Goal: Navigation & Orientation: Find specific page/section

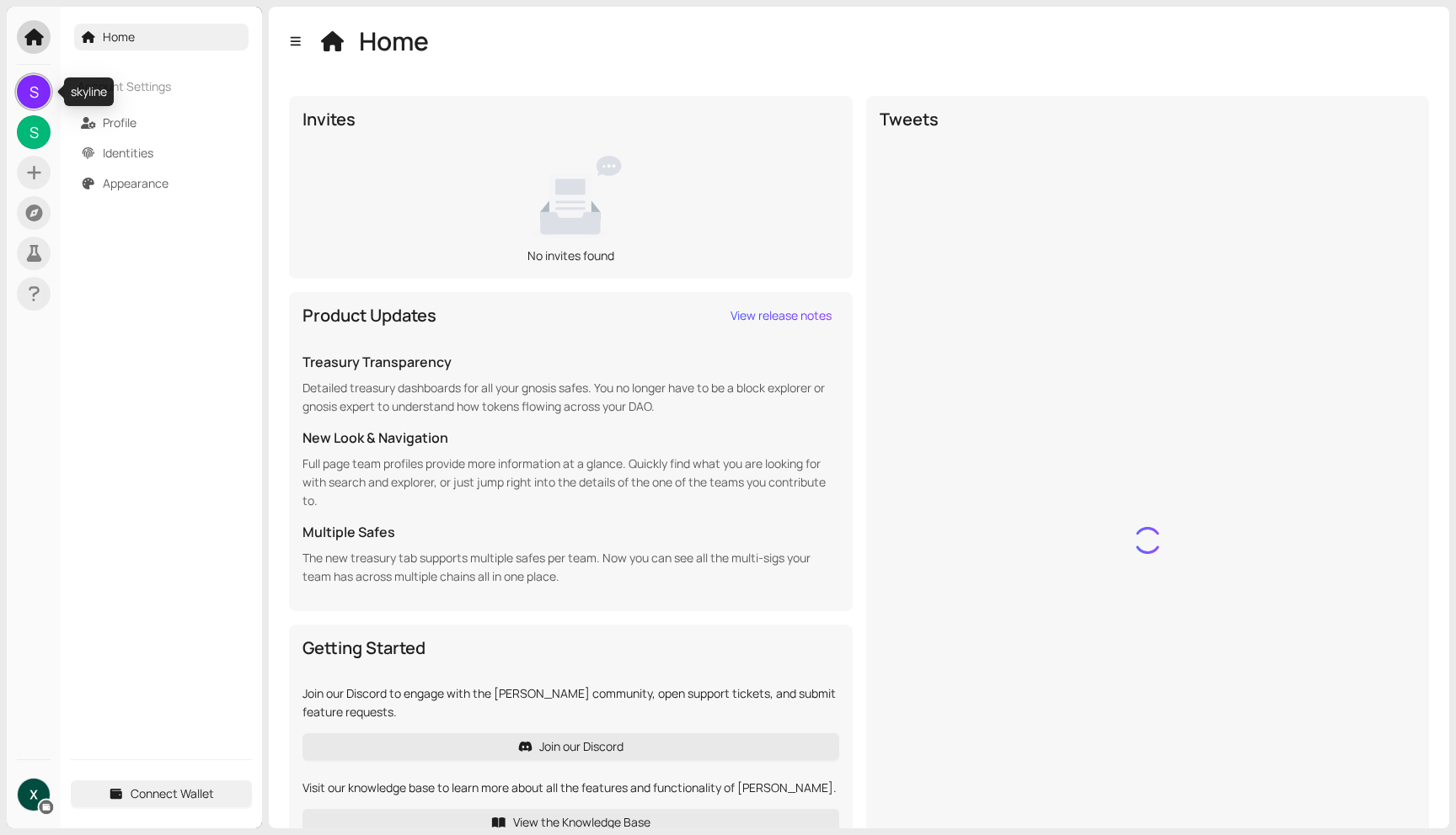
click at [33, 77] on span "S" at bounding box center [34, 92] width 9 height 34
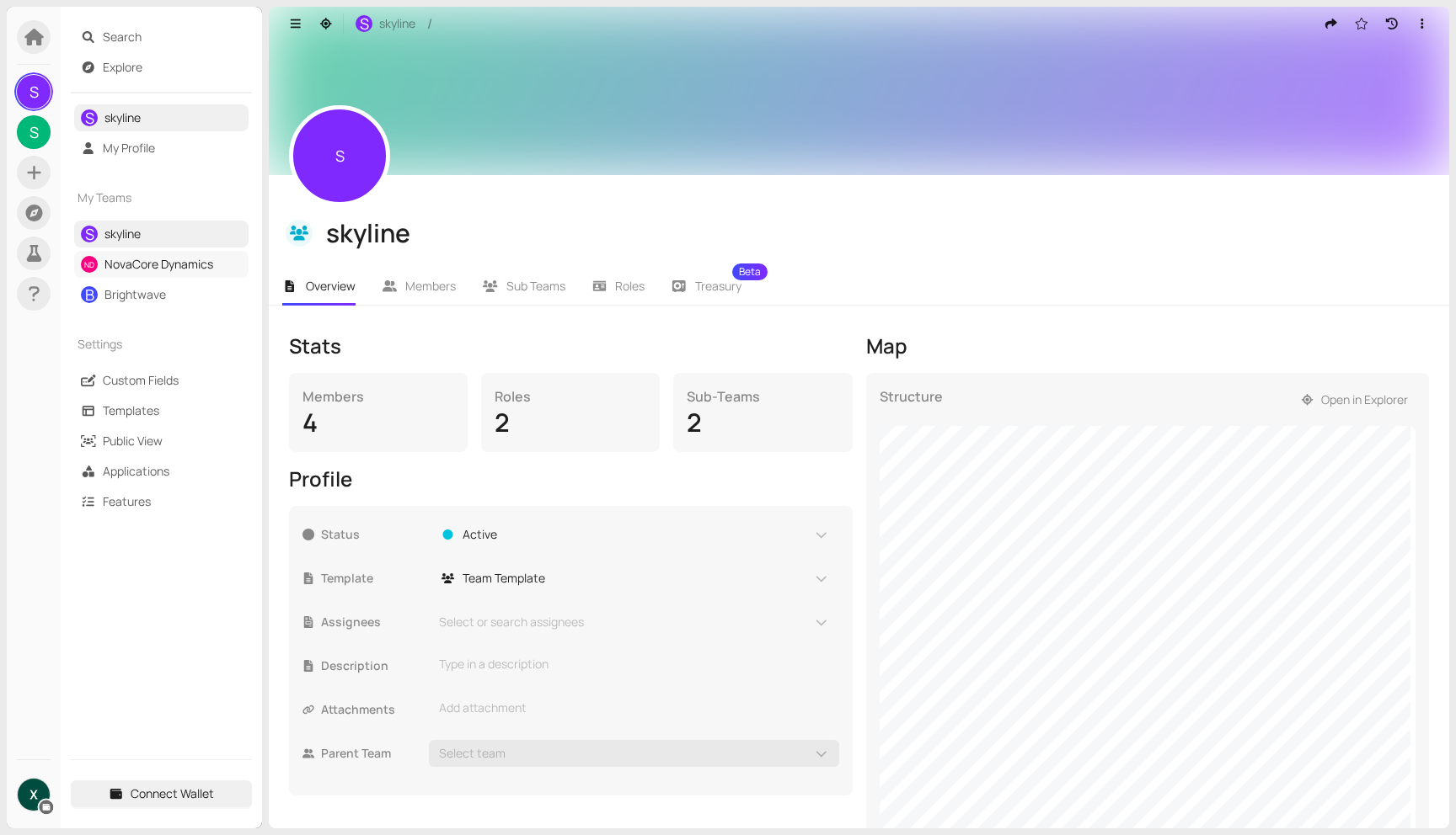
click at [147, 259] on link "NovaCore Dynamics" at bounding box center [159, 264] width 109 height 16
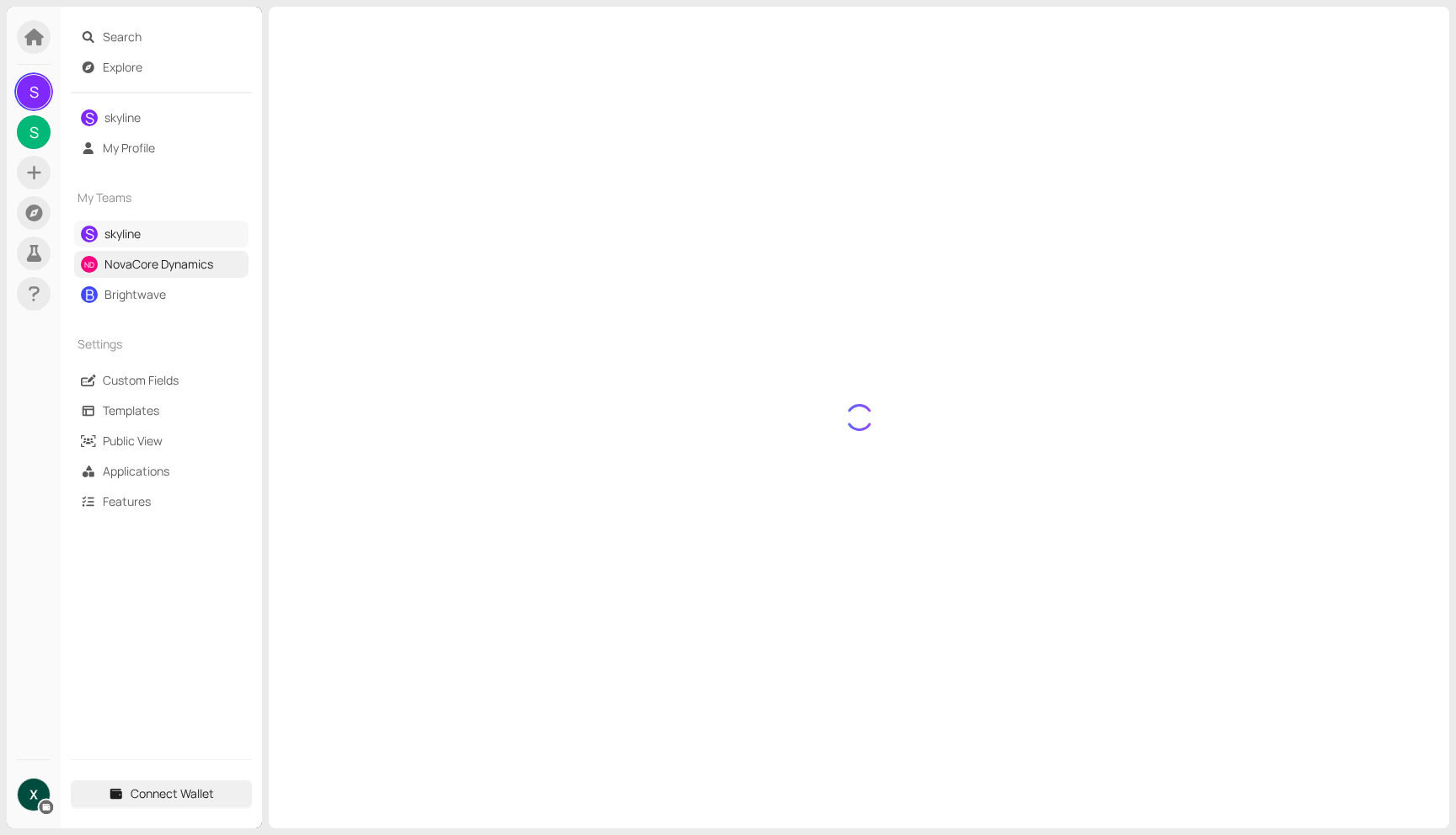
click at [134, 228] on link "skyline" at bounding box center [123, 234] width 36 height 16
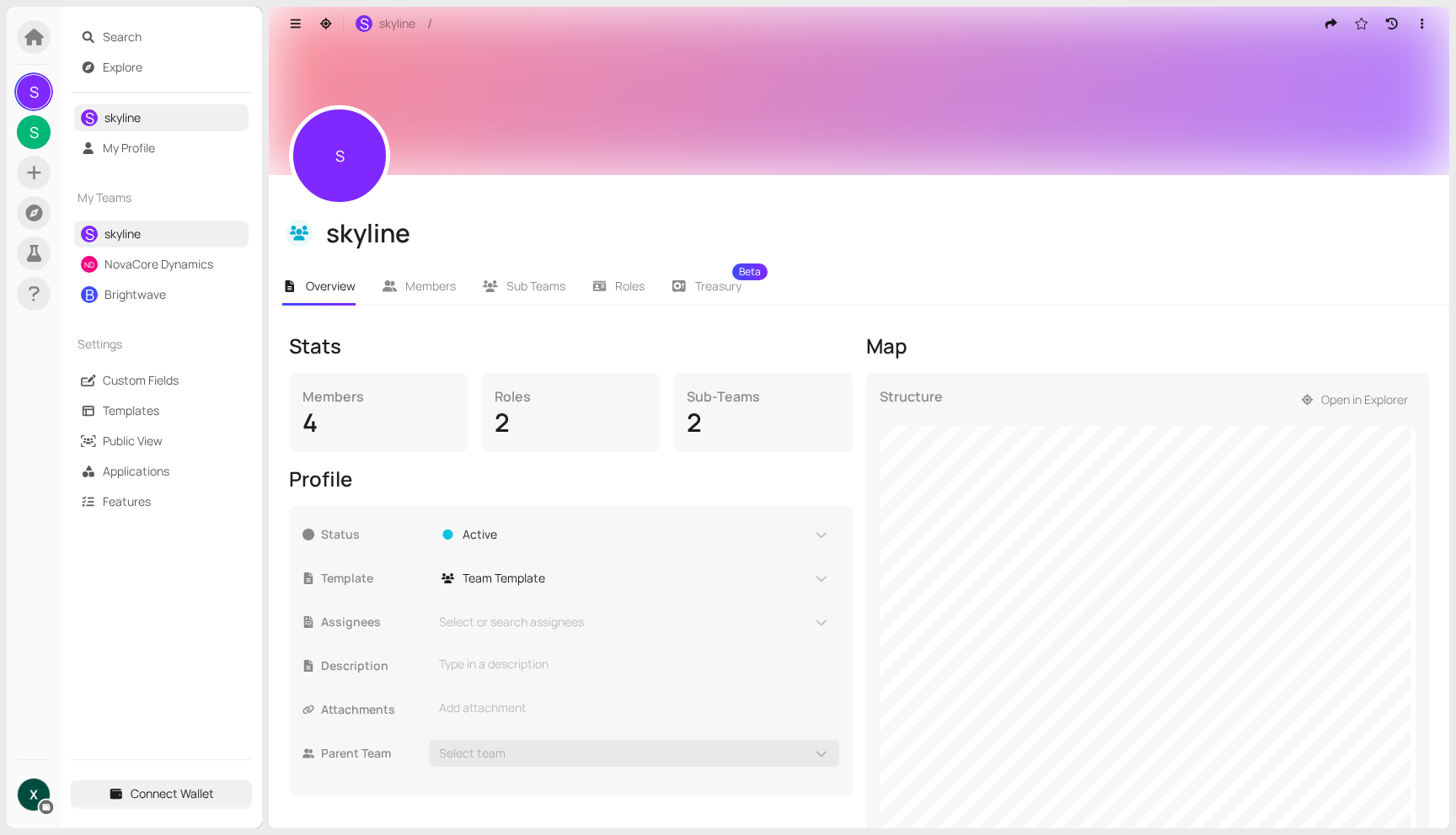
click at [381, 425] on div "4" at bounding box center [379, 422] width 152 height 32
click at [408, 284] on span "Members" at bounding box center [430, 286] width 51 height 16
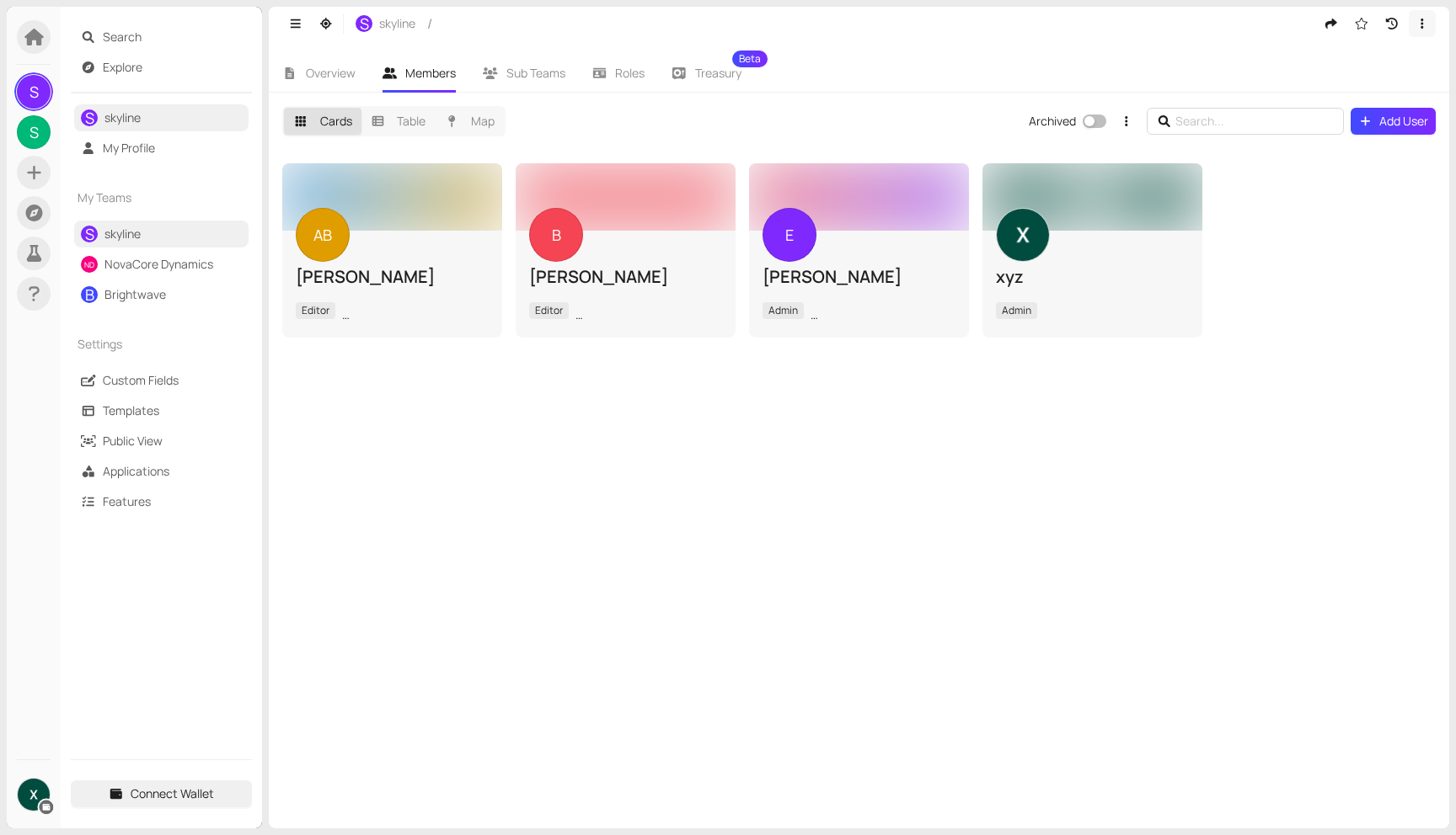
click at [1430, 30] on button "button" at bounding box center [1422, 23] width 27 height 27
click at [1225, 379] on div "AB [PERSON_NAME] Editor Pont-à-Marcq, FR B [PERSON_NAME] Editor Pune, IN E [PER…" at bounding box center [858, 488] width 1180 height 678
click at [165, 261] on link "NovaCore Dynamics" at bounding box center [159, 264] width 109 height 16
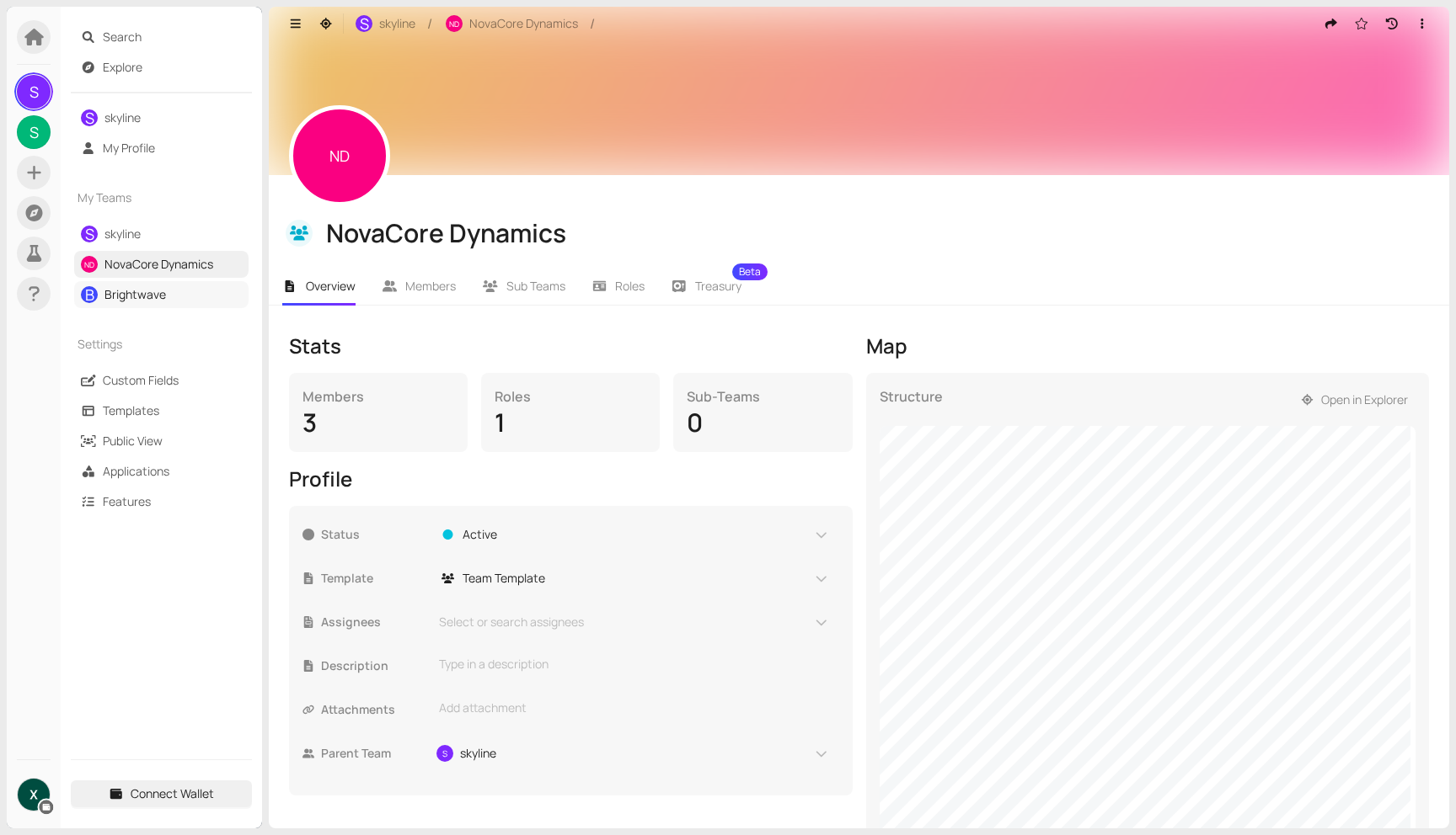
click at [166, 298] on link "Brightwave" at bounding box center [136, 295] width 62 height 16
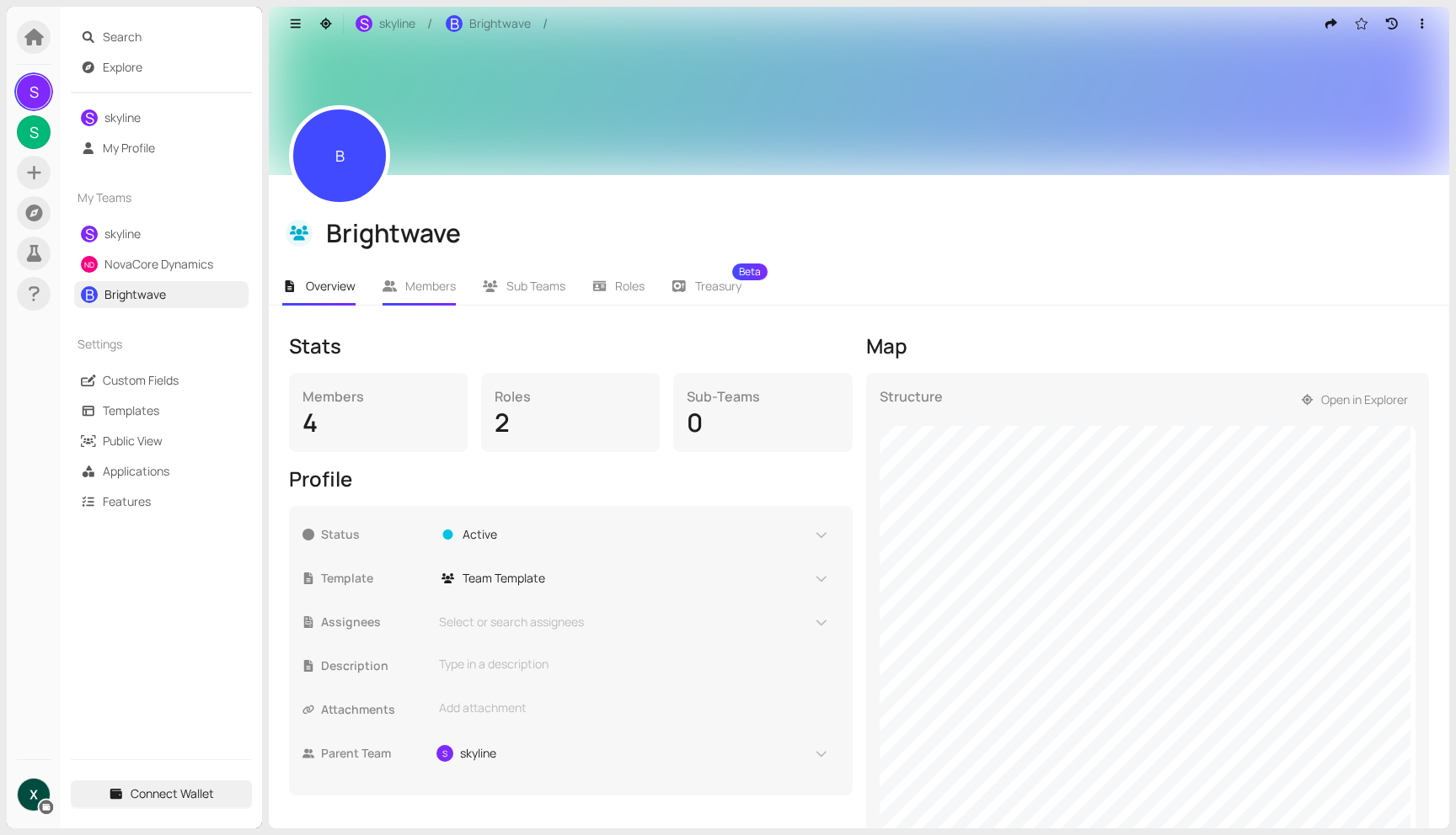
click at [438, 289] on span "Members" at bounding box center [430, 286] width 51 height 16
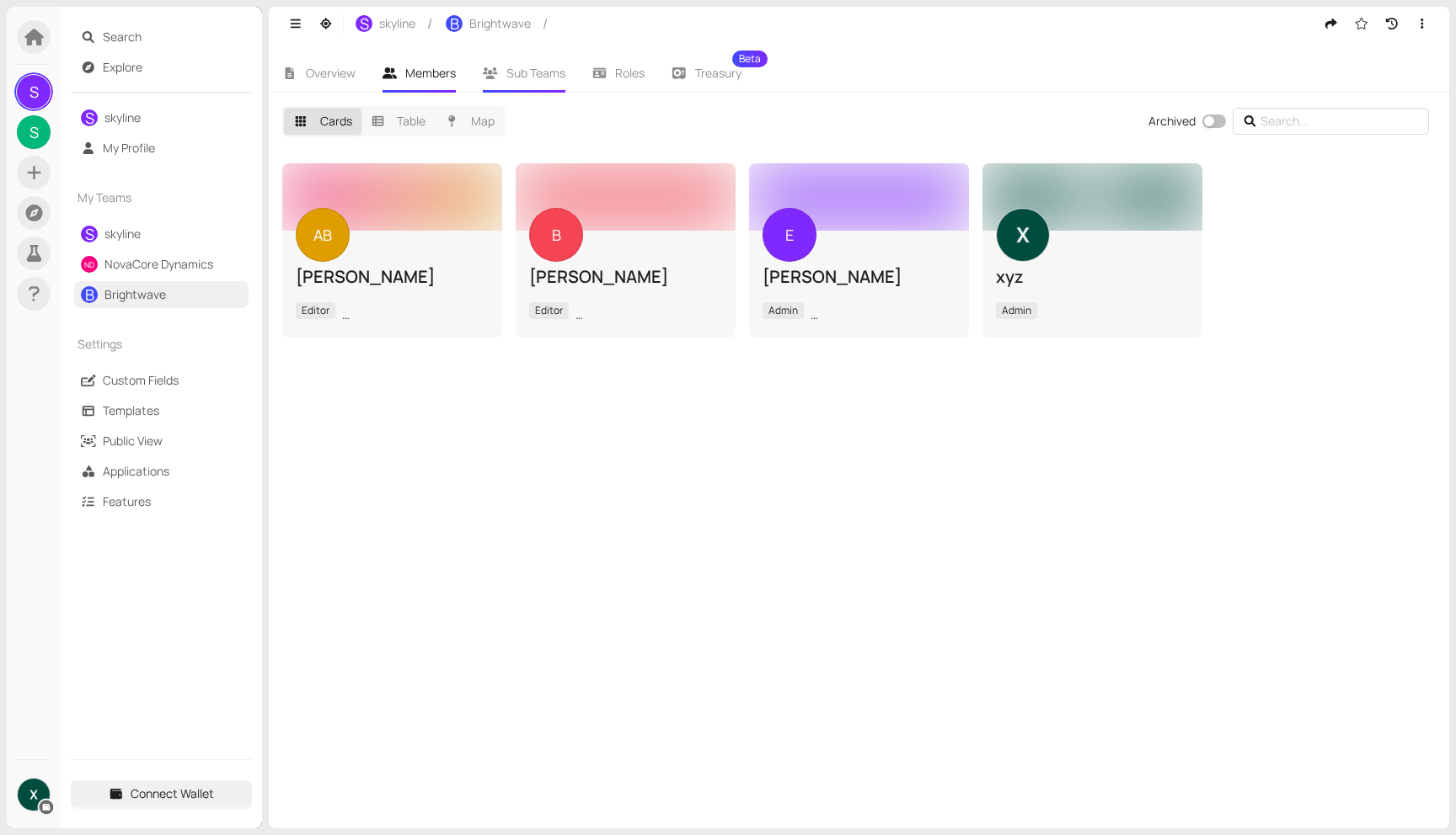
click at [524, 66] on span "Sub Teams" at bounding box center [536, 73] width 59 height 16
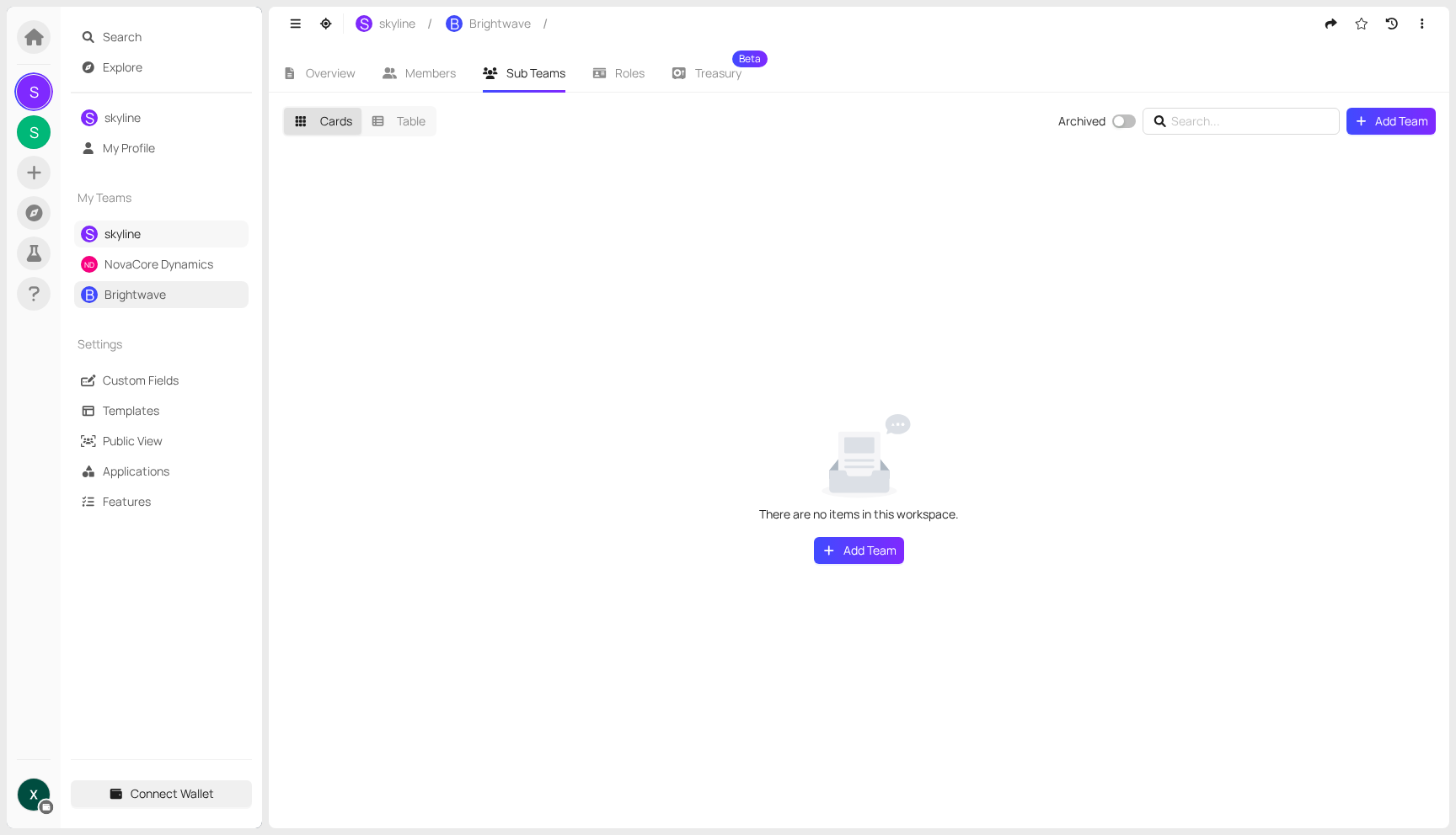
click at [121, 230] on link "skyline" at bounding box center [123, 234] width 36 height 16
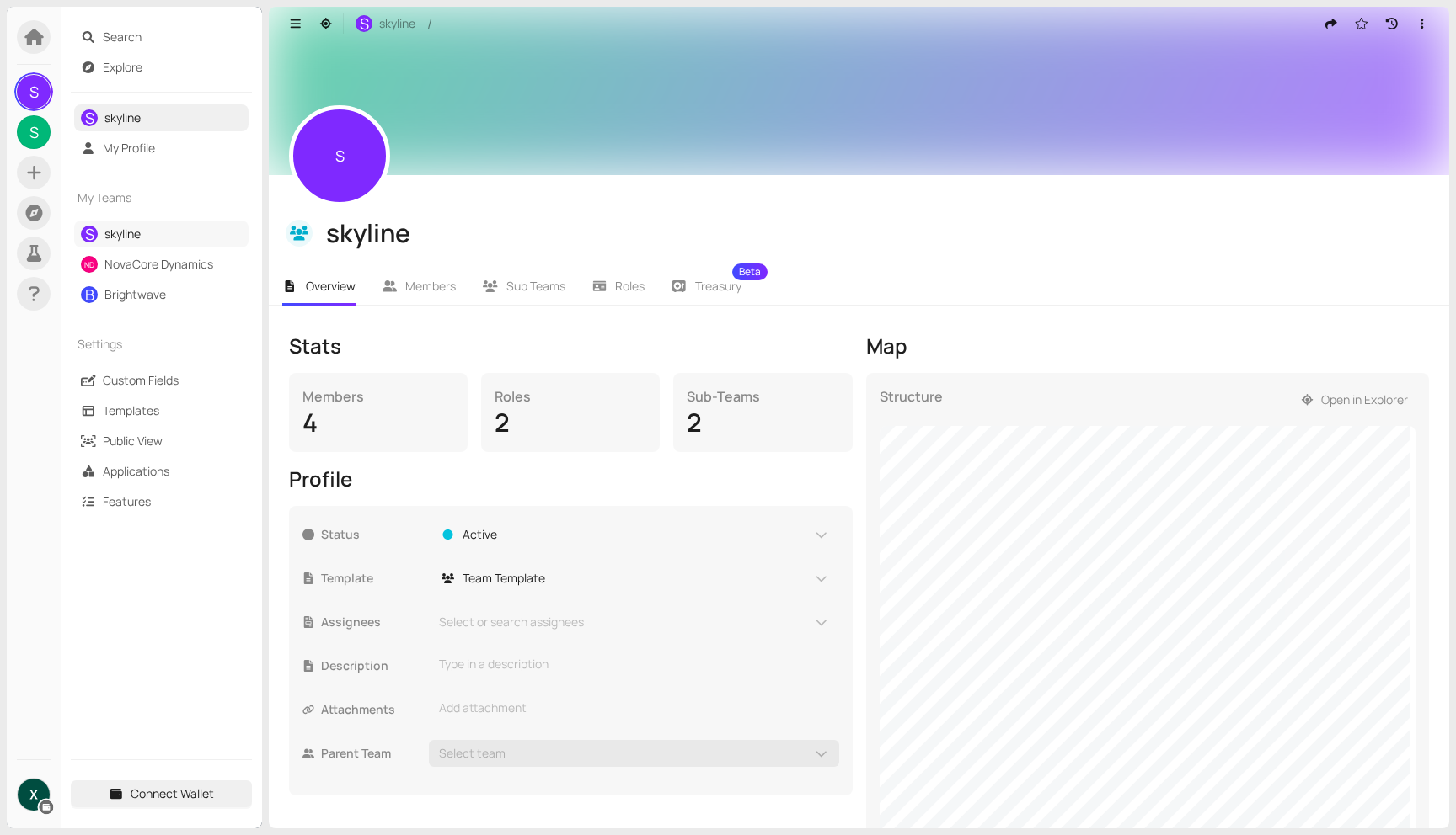
click at [115, 230] on link "skyline" at bounding box center [123, 234] width 36 height 16
click at [179, 256] on link "NovaCore Dynamics" at bounding box center [159, 264] width 109 height 16
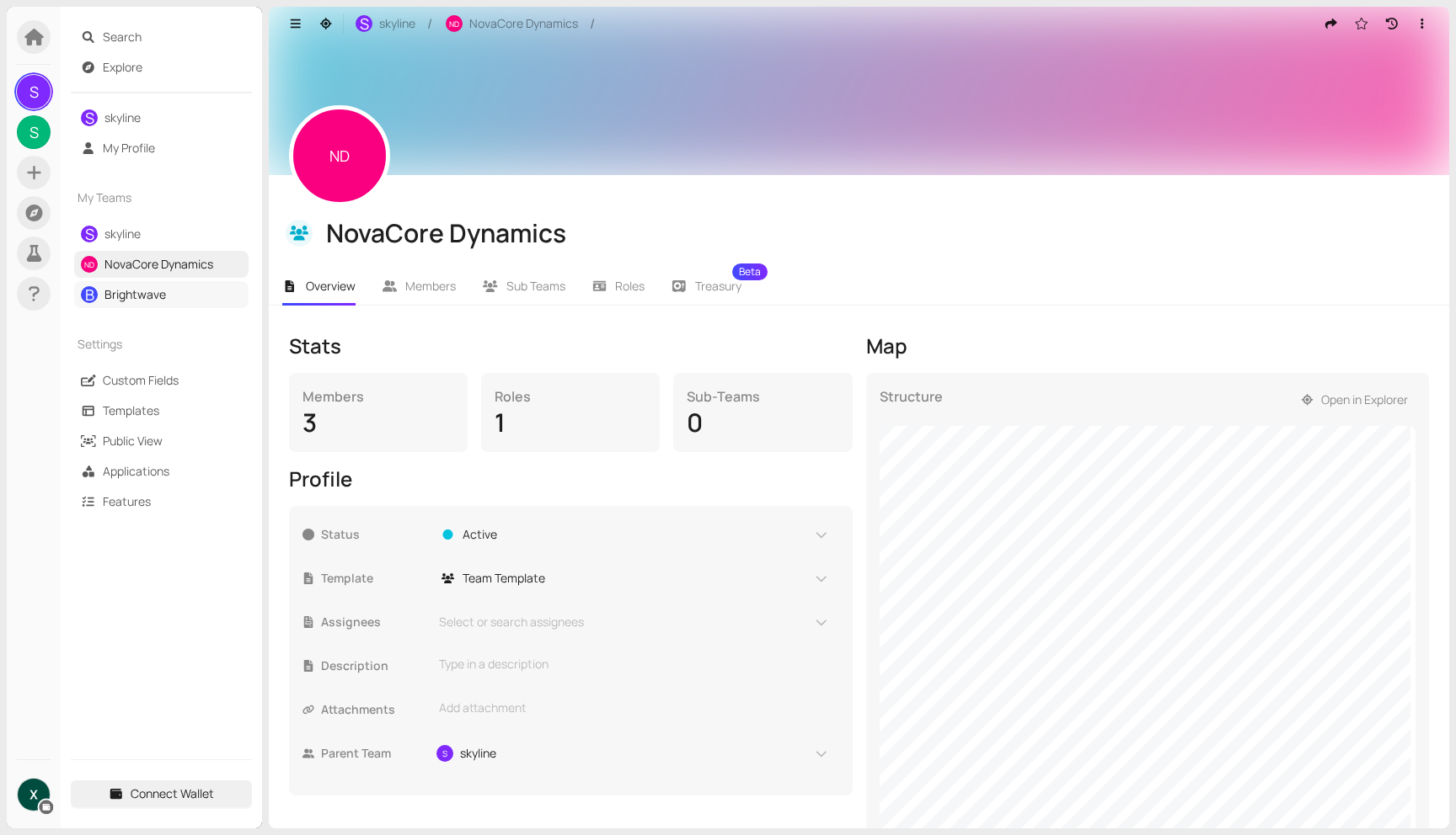
click at [142, 298] on link "Brightwave" at bounding box center [136, 295] width 62 height 16
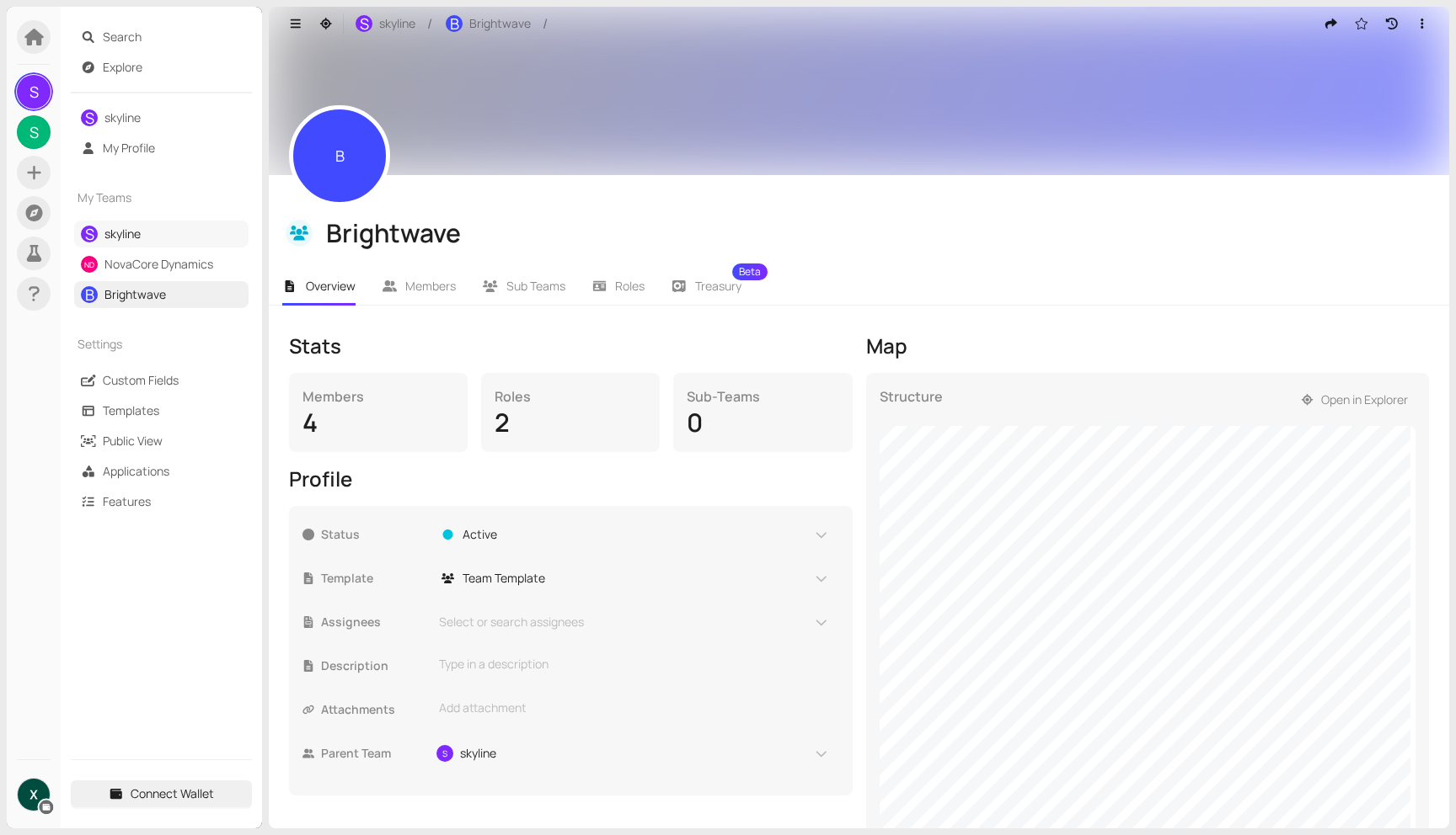
click at [136, 226] on link "skyline" at bounding box center [123, 234] width 36 height 16
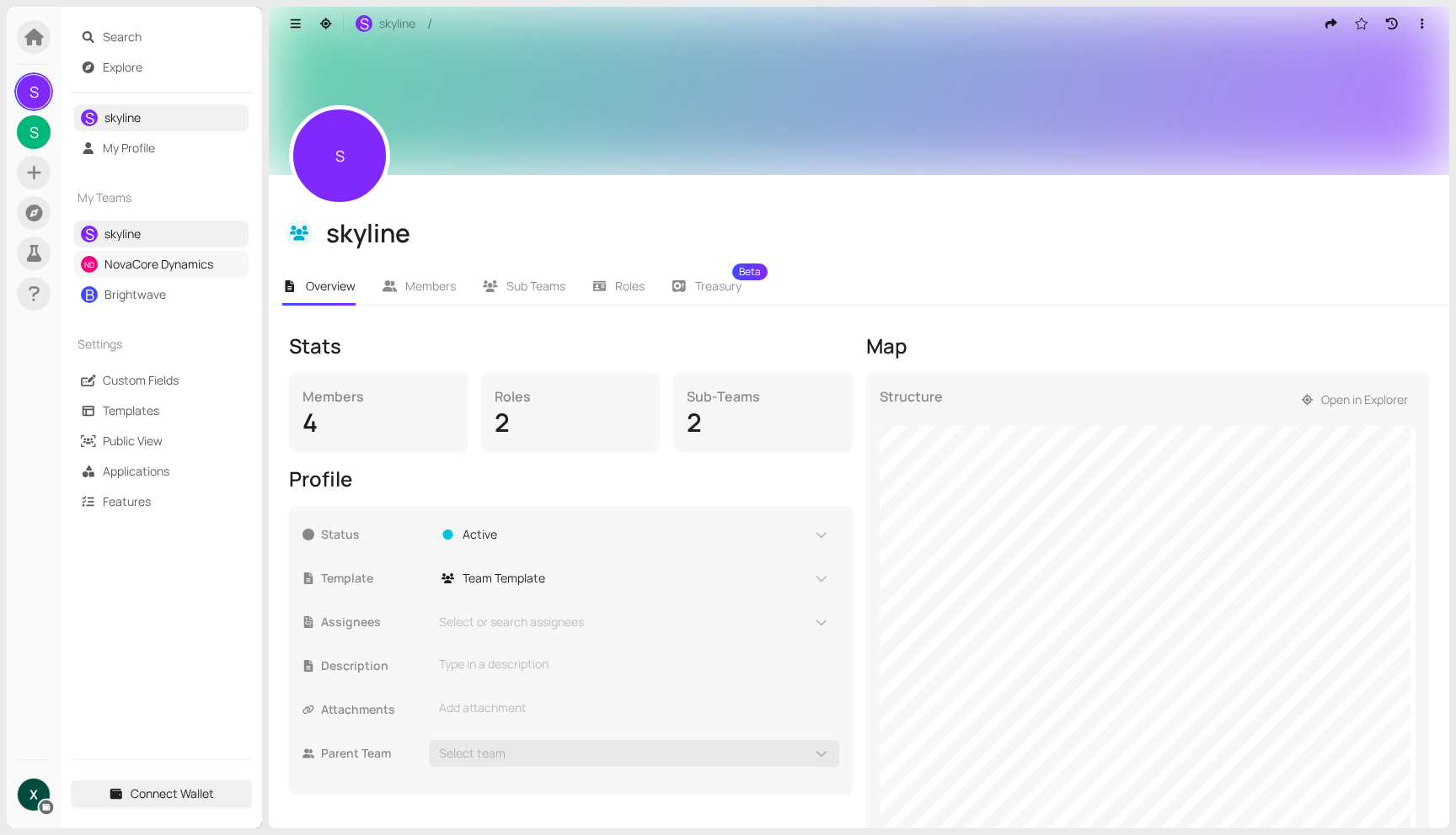
click at [123, 264] on link "NovaCore Dynamics" at bounding box center [159, 264] width 109 height 16
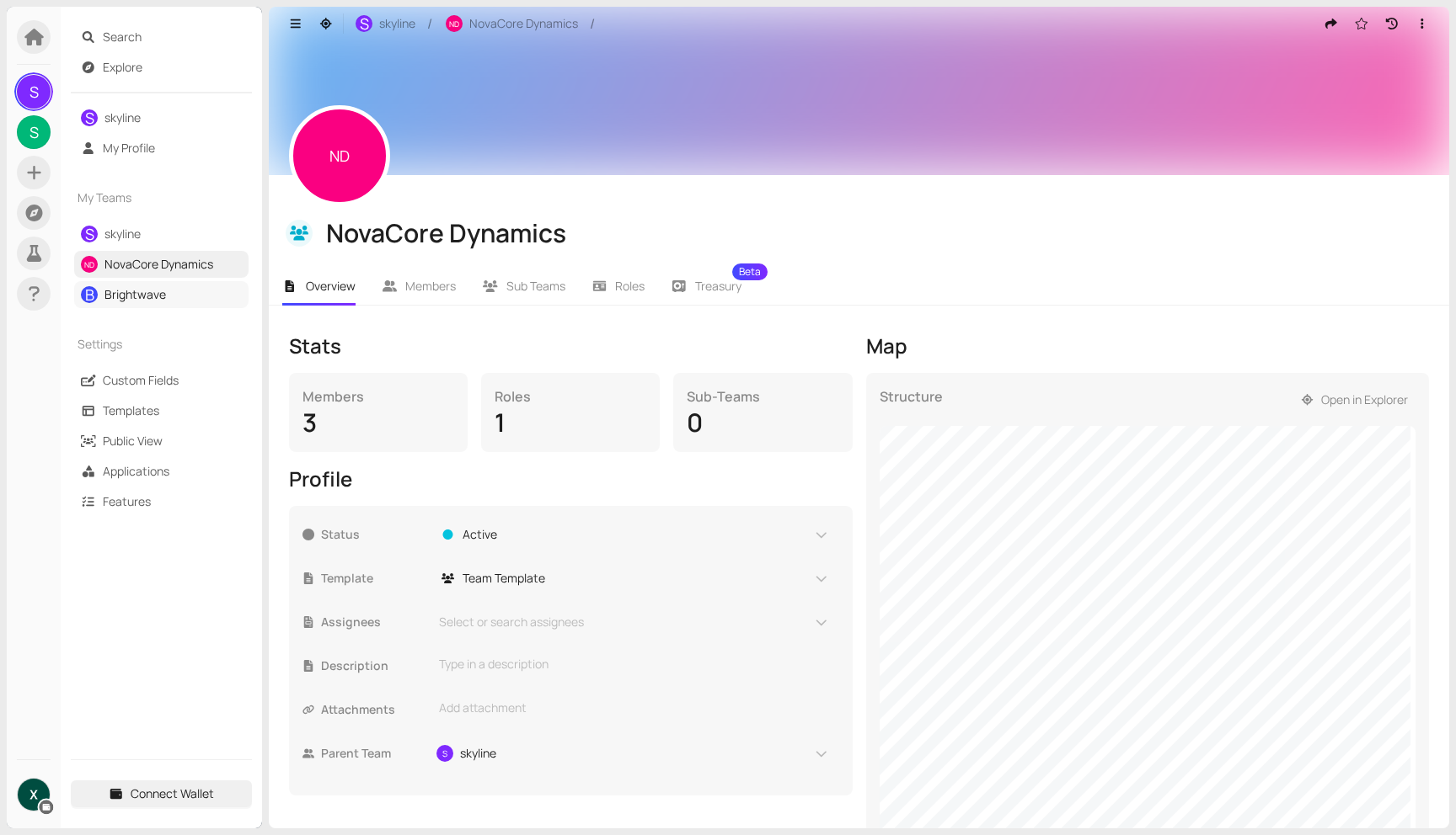
click at [122, 291] on link "Brightwave" at bounding box center [136, 295] width 62 height 16
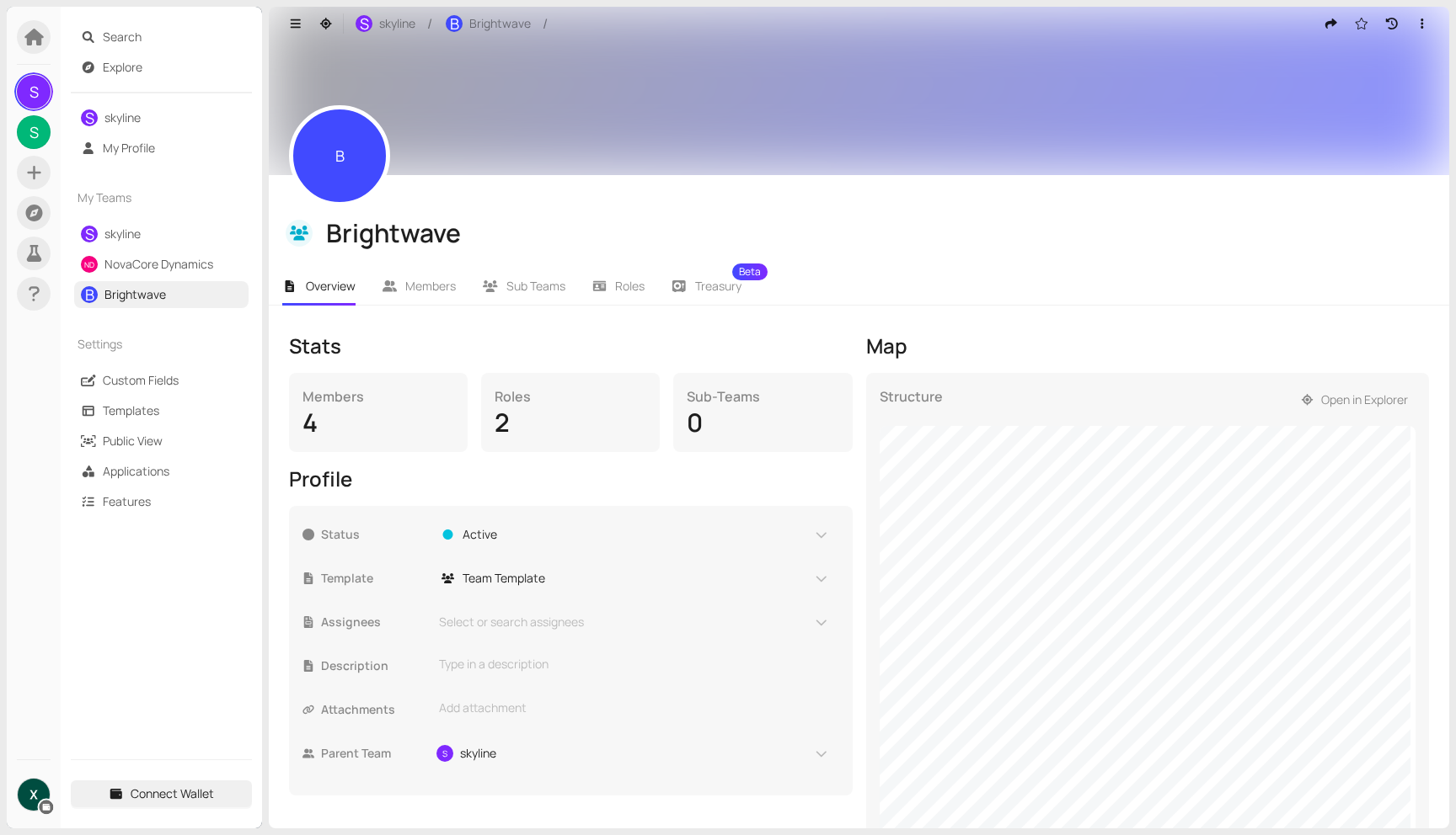
scroll to position [38, 0]
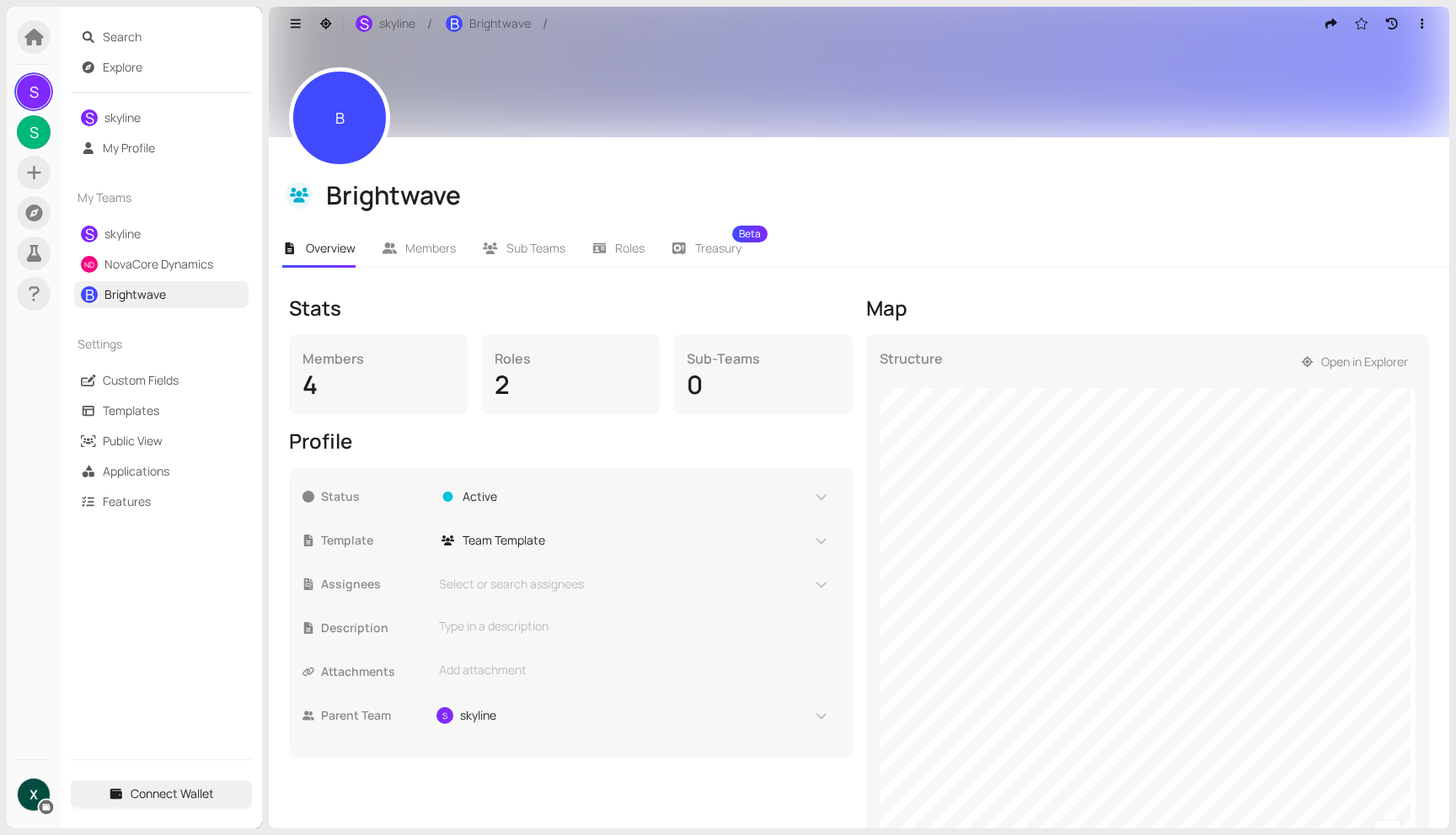
click at [412, 394] on div "4" at bounding box center [379, 385] width 152 height 32
click at [418, 247] on span "Members" at bounding box center [430, 248] width 51 height 16
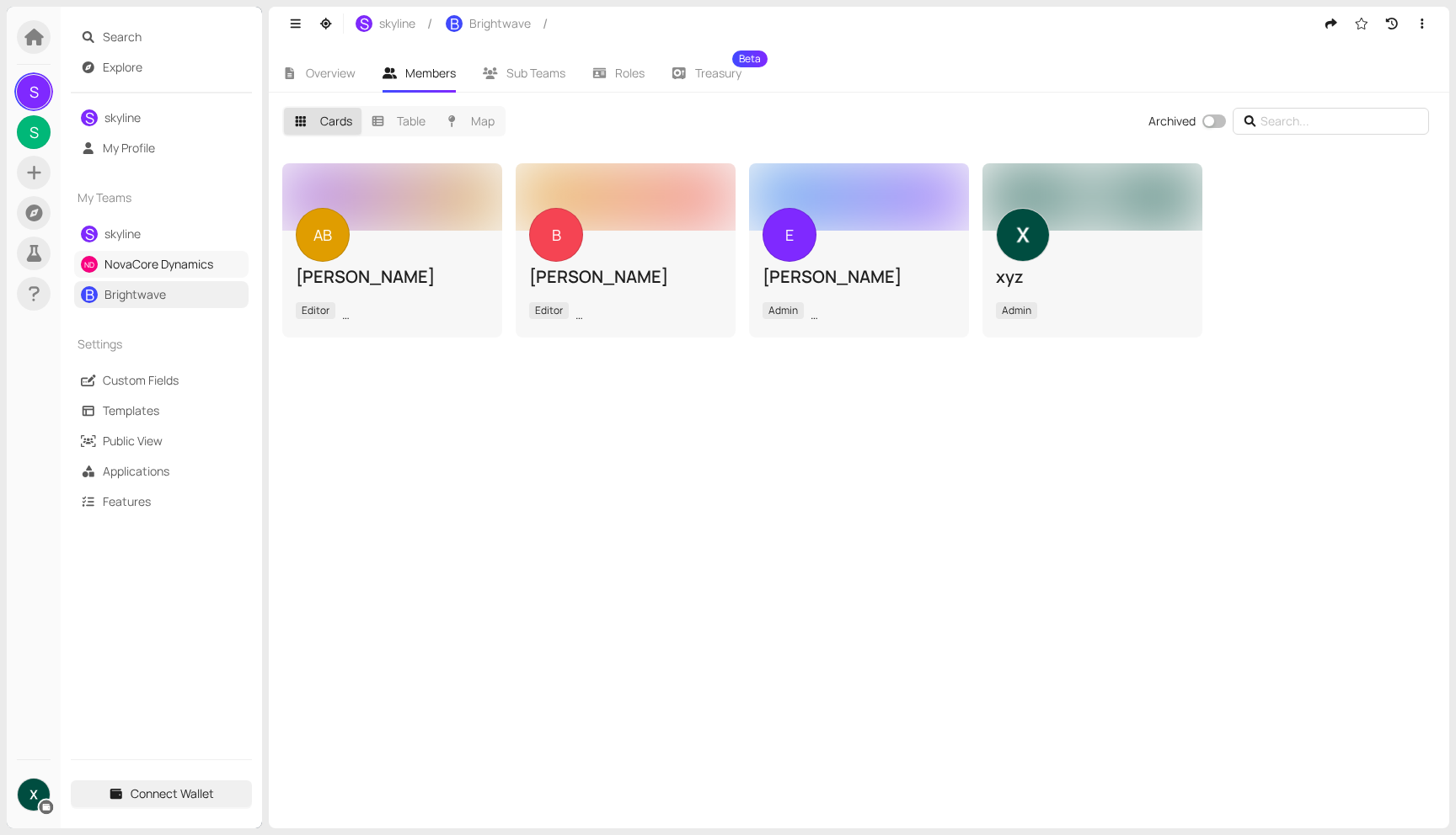
click at [128, 260] on link "NovaCore Dynamics" at bounding box center [159, 264] width 109 height 16
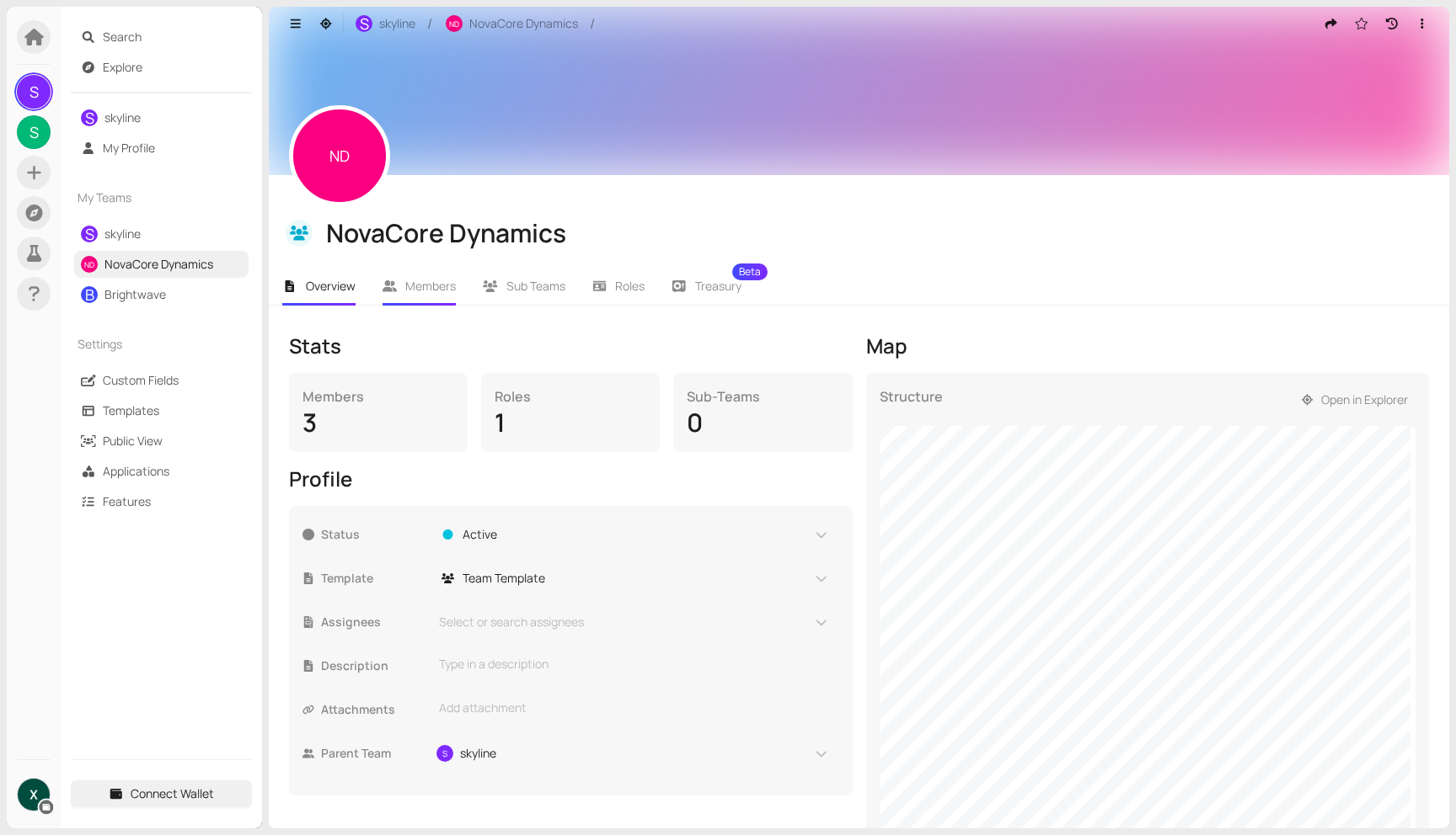
click at [427, 294] on span "Members" at bounding box center [430, 286] width 51 height 16
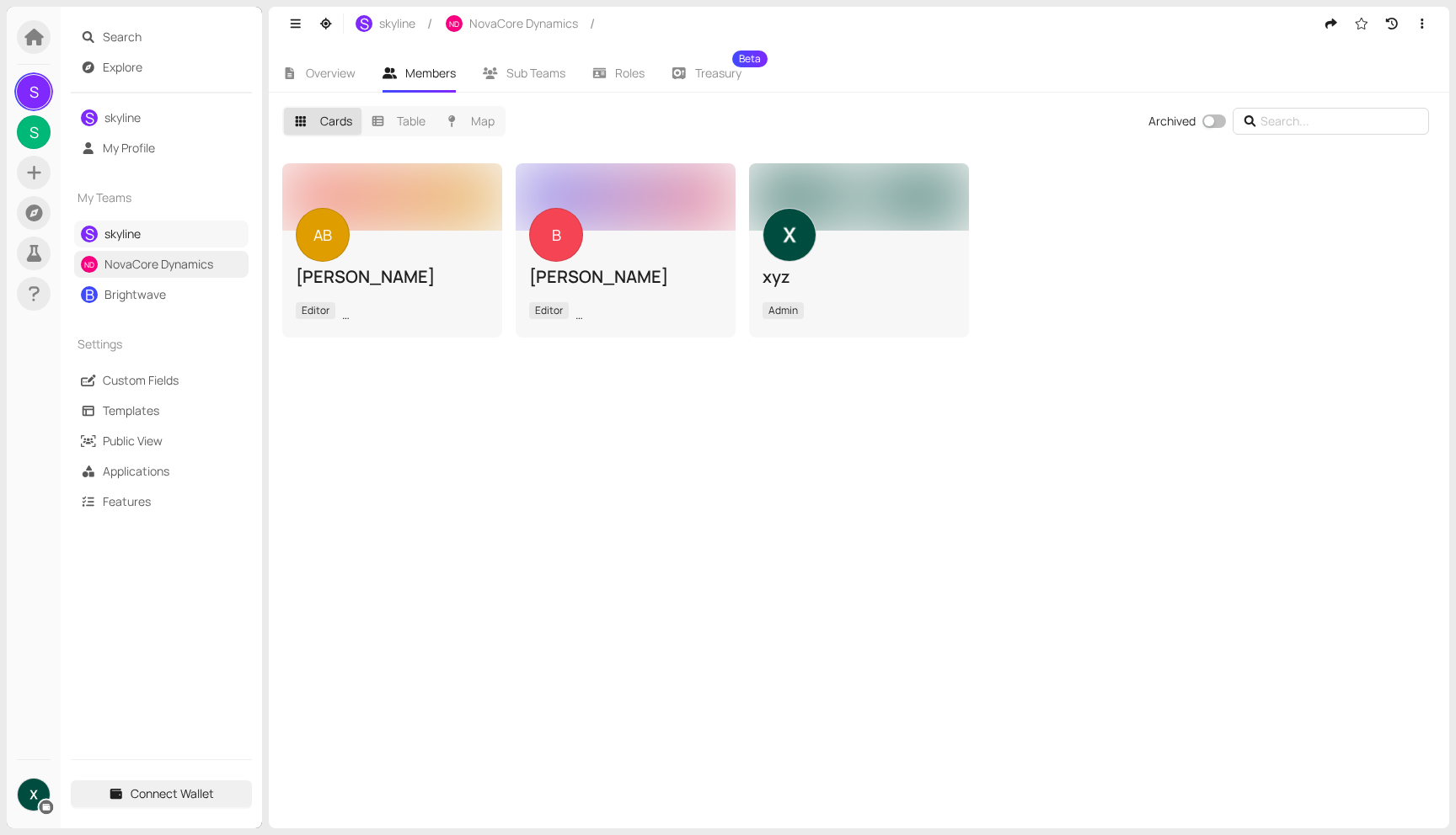
click at [105, 226] on link "skyline" at bounding box center [123, 234] width 36 height 16
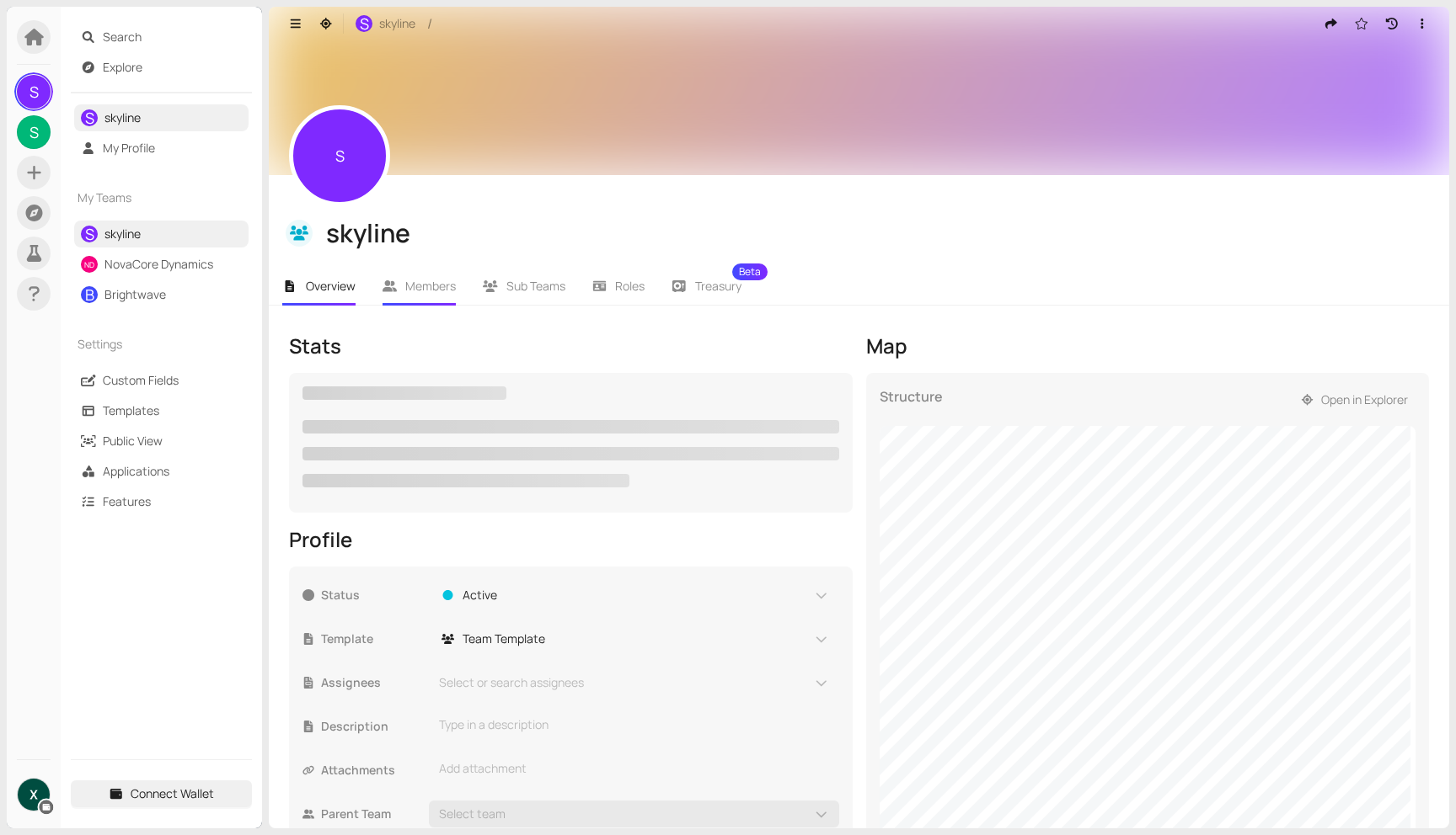
click at [422, 283] on span "Members" at bounding box center [430, 286] width 51 height 16
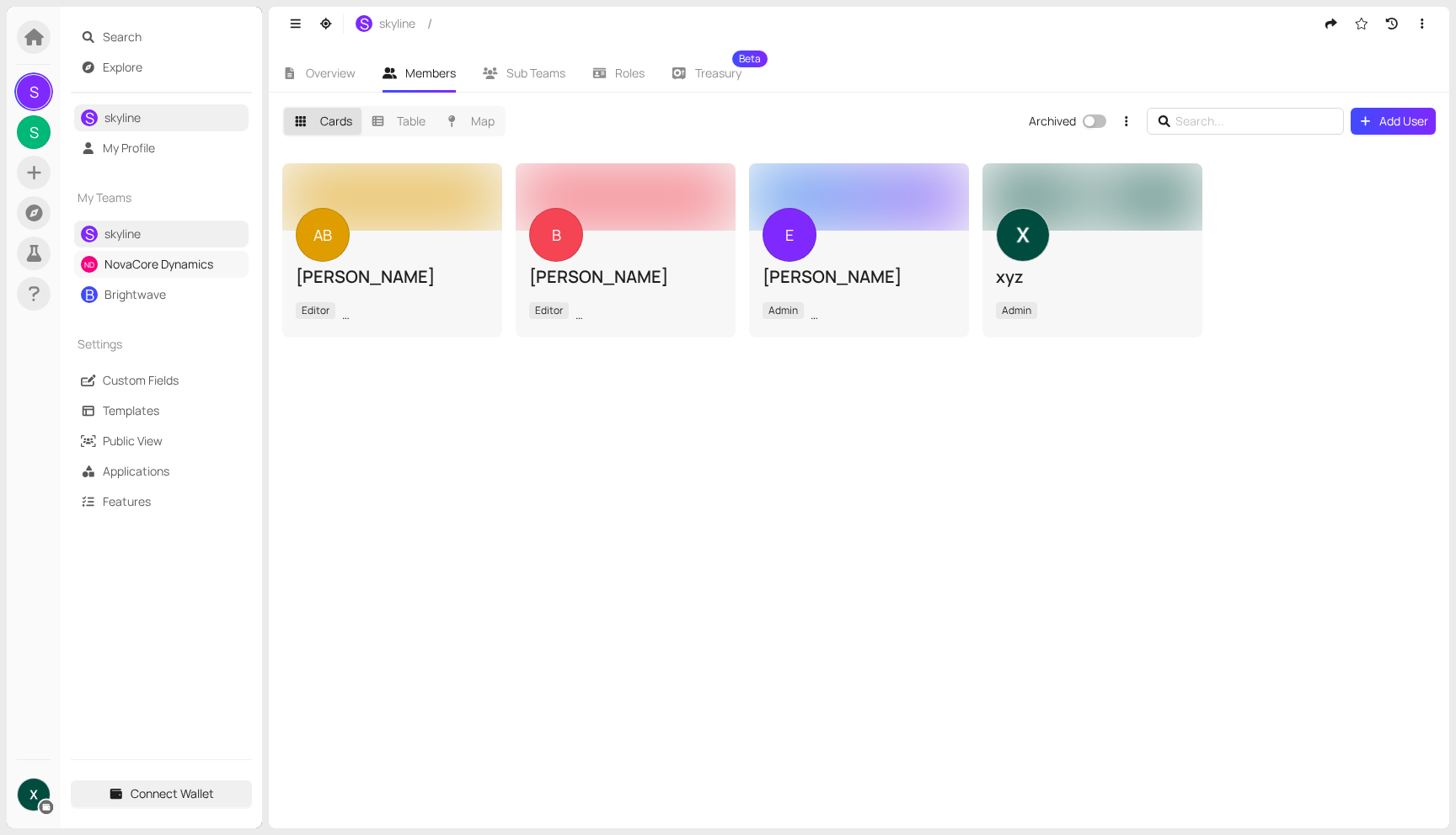
click at [180, 260] on link "NovaCore Dynamics" at bounding box center [159, 264] width 109 height 16
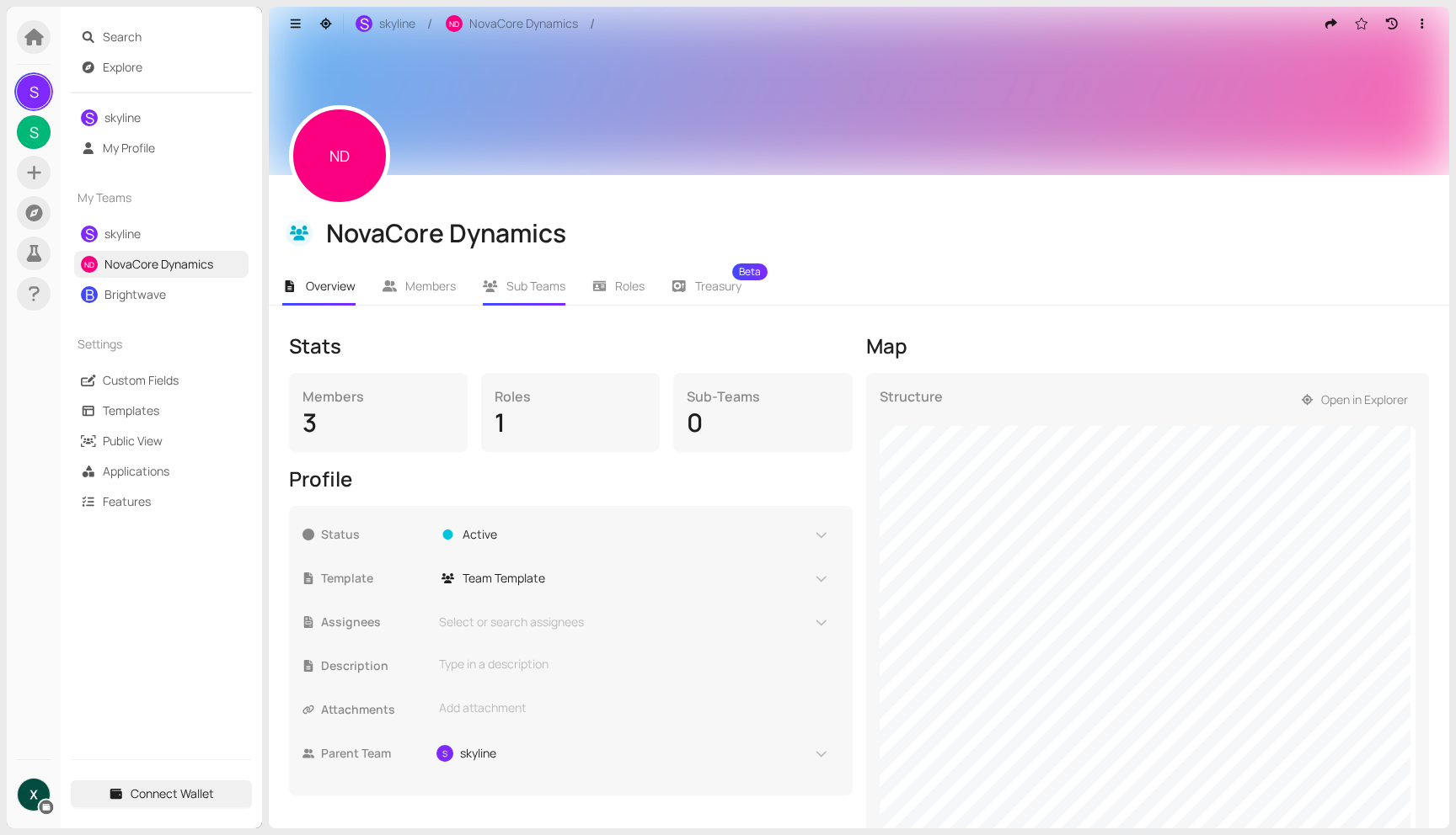
click at [554, 278] on span "Sub Teams" at bounding box center [536, 286] width 59 height 16
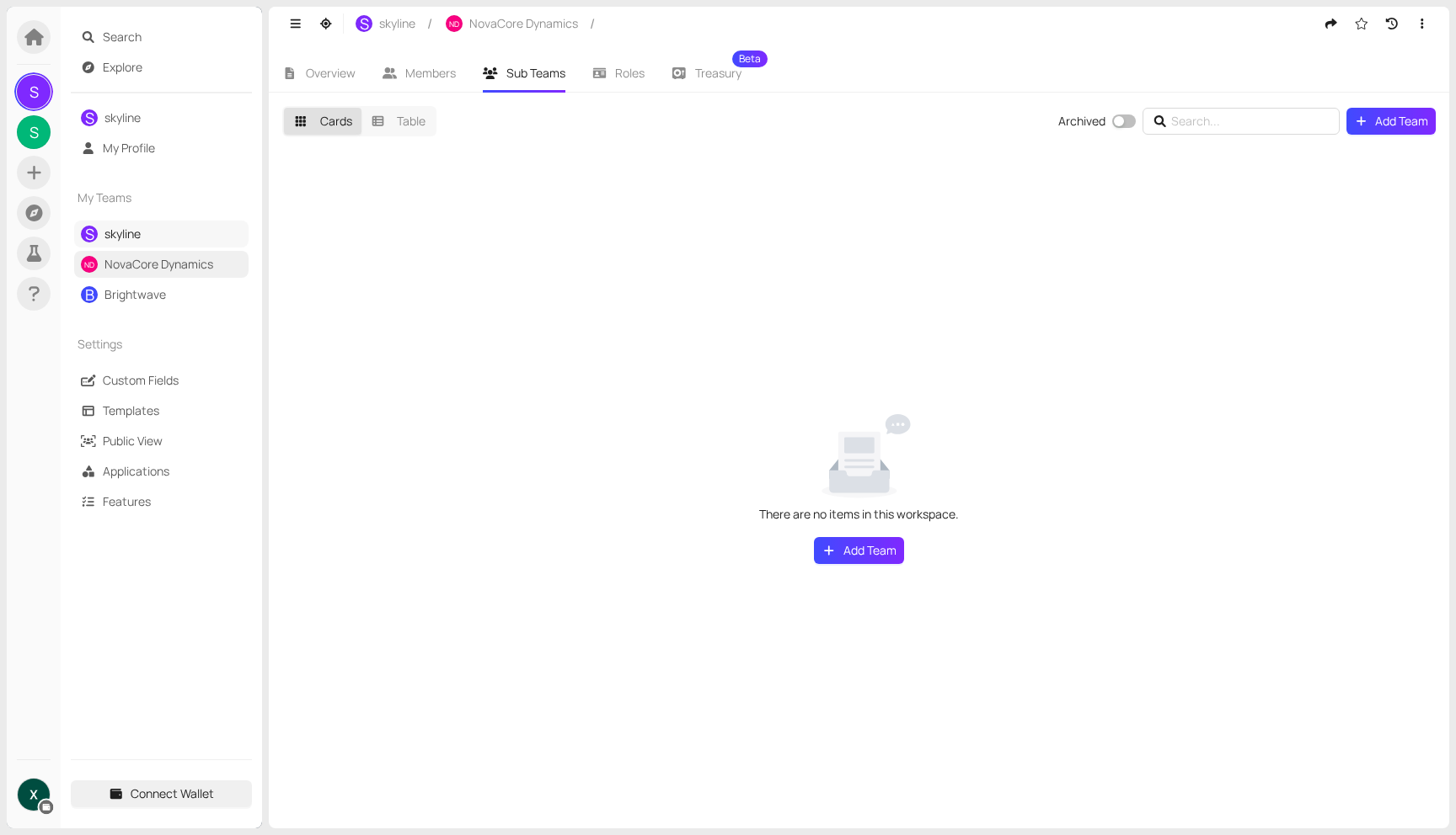
click at [118, 229] on link "skyline" at bounding box center [123, 234] width 36 height 16
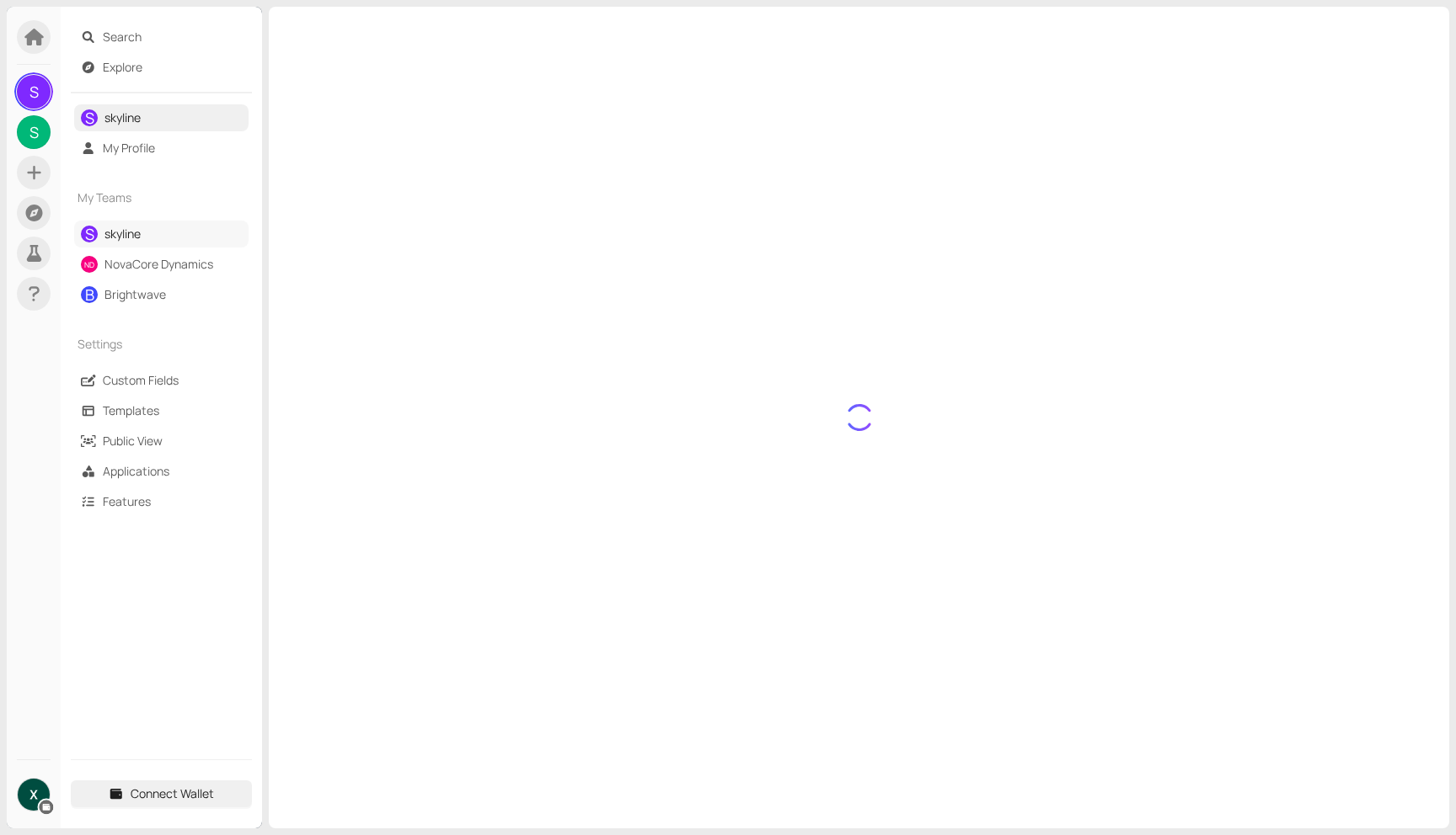
click at [141, 233] on link "skyline" at bounding box center [123, 234] width 36 height 16
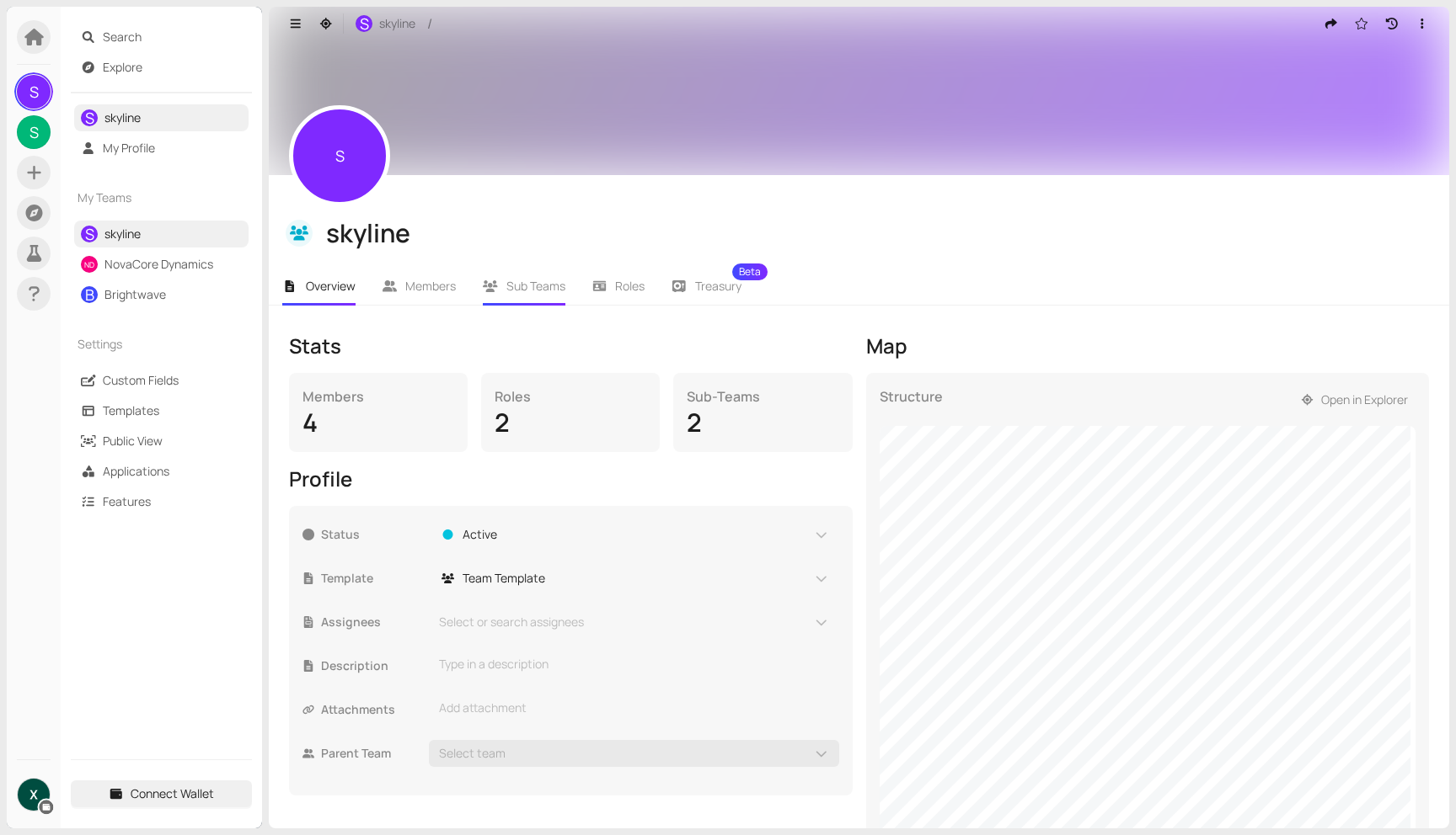
click at [526, 282] on span "Sub Teams" at bounding box center [536, 286] width 59 height 16
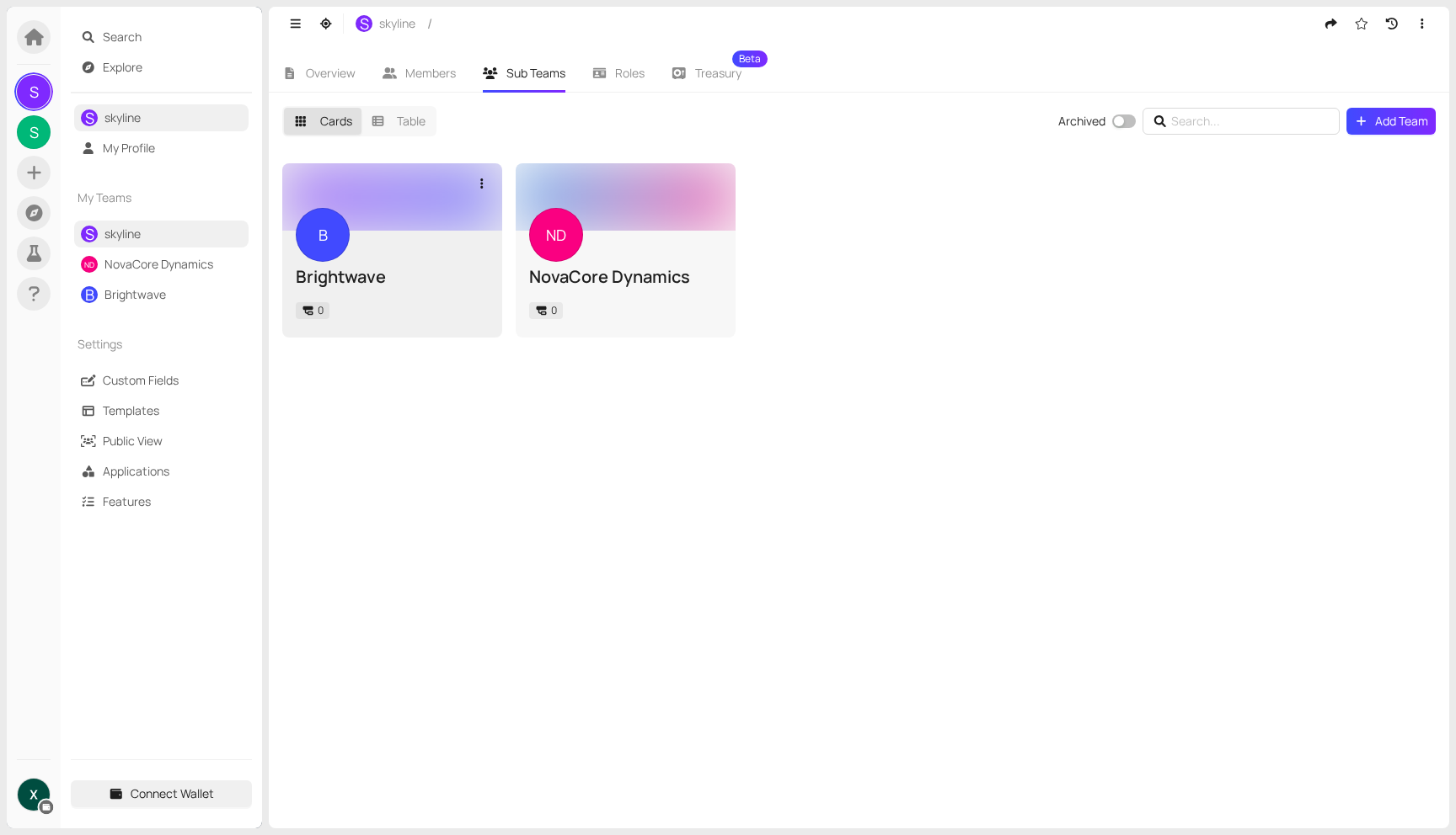
click at [421, 269] on div "Brightwave" at bounding box center [392, 278] width 193 height 24
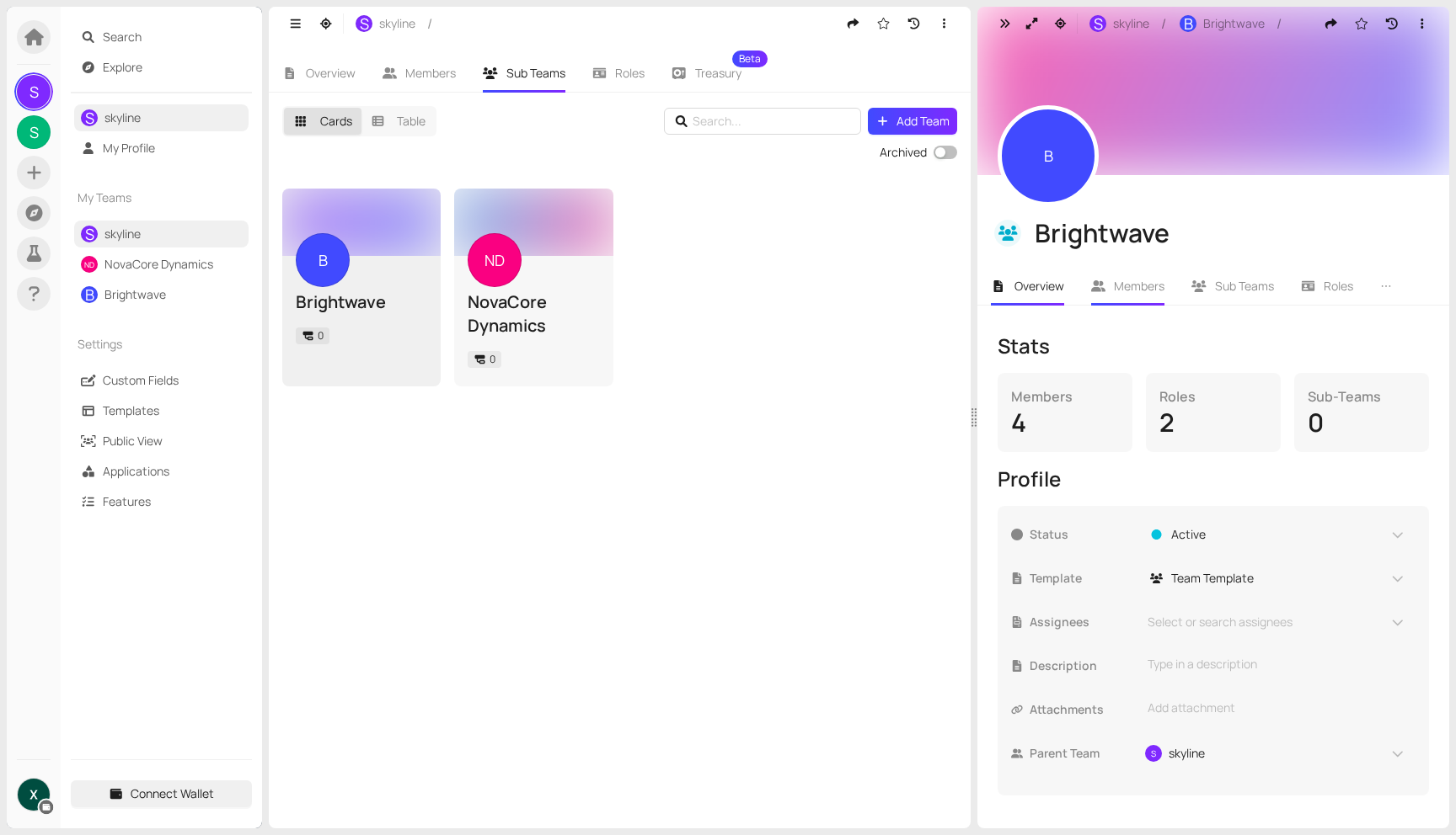
click at [1129, 293] on span "Members" at bounding box center [1138, 286] width 51 height 16
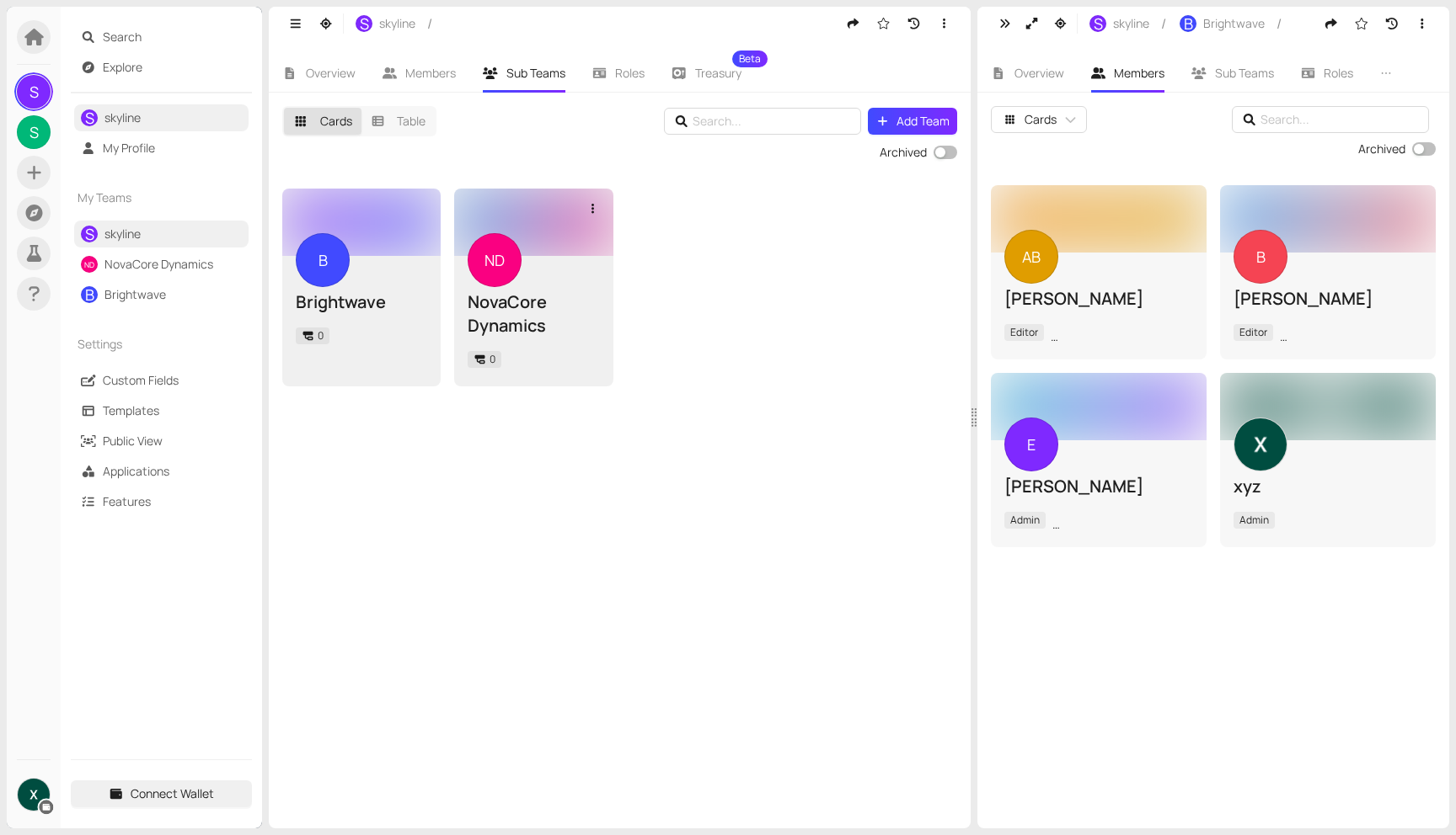
click at [556, 282] on div "ND NovaCore Dynamics 0" at bounding box center [534, 321] width 132 height 105
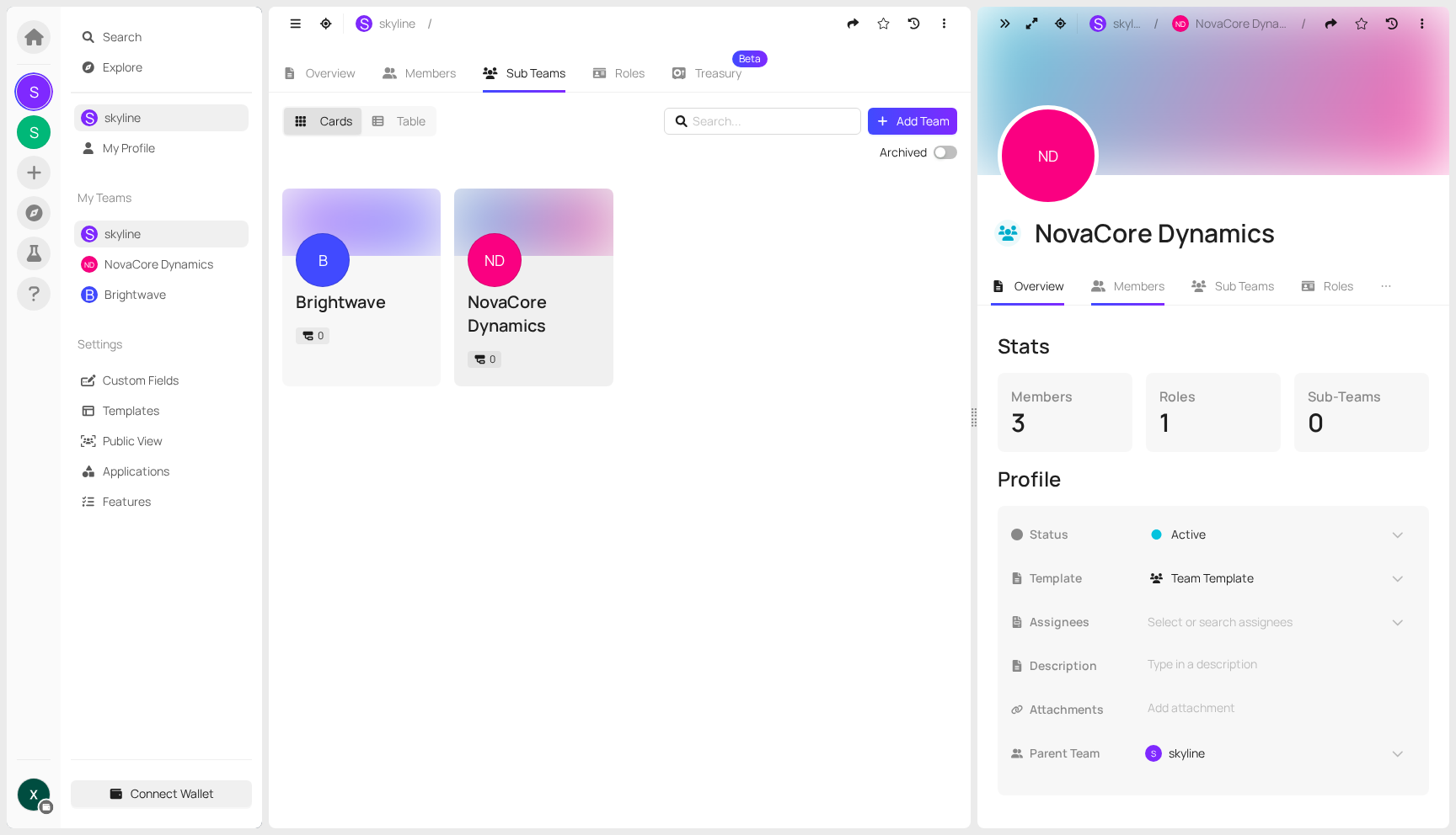
click at [1121, 282] on span "Members" at bounding box center [1138, 286] width 51 height 16
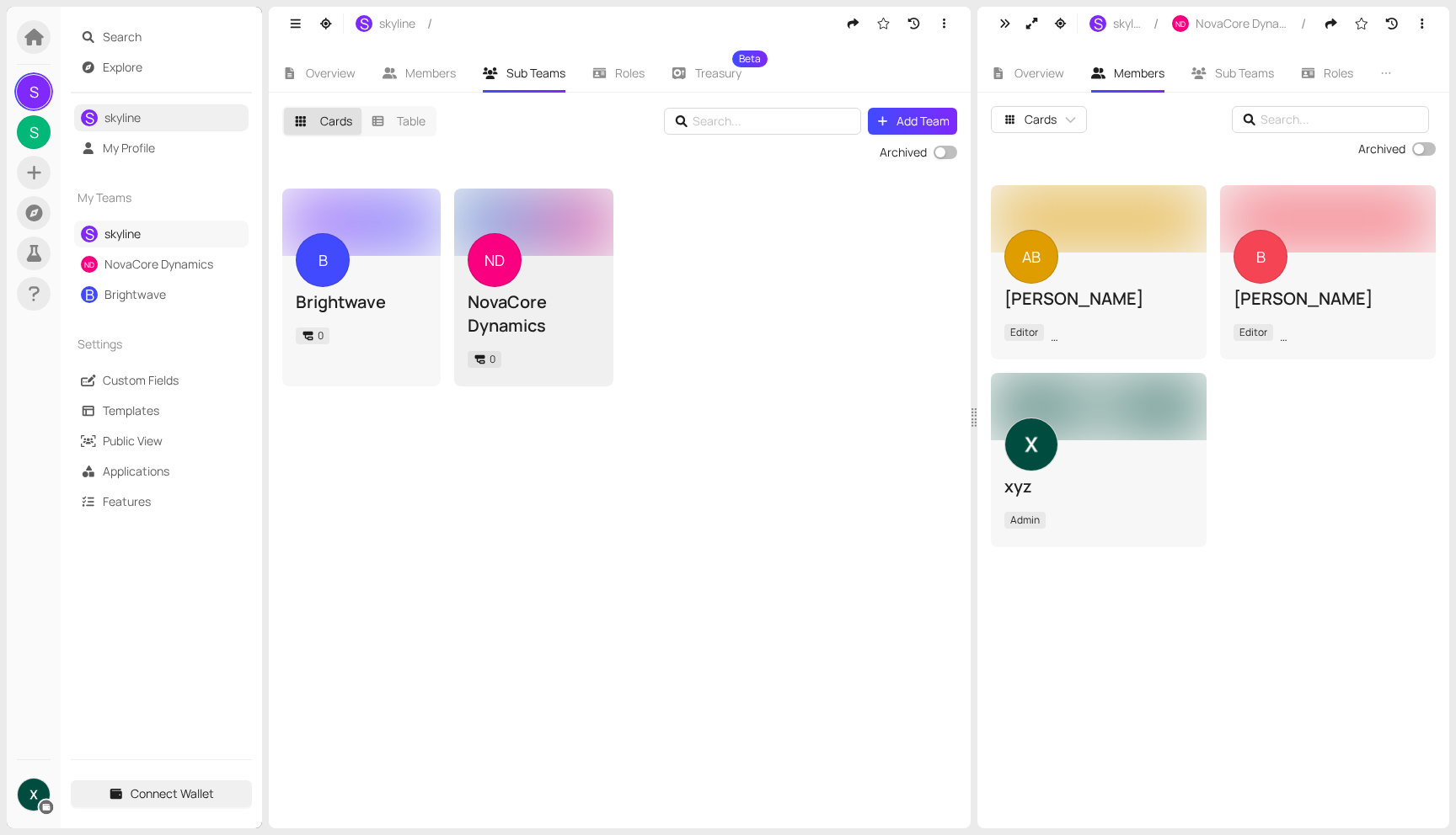
click at [140, 228] on link "skyline" at bounding box center [123, 234] width 36 height 16
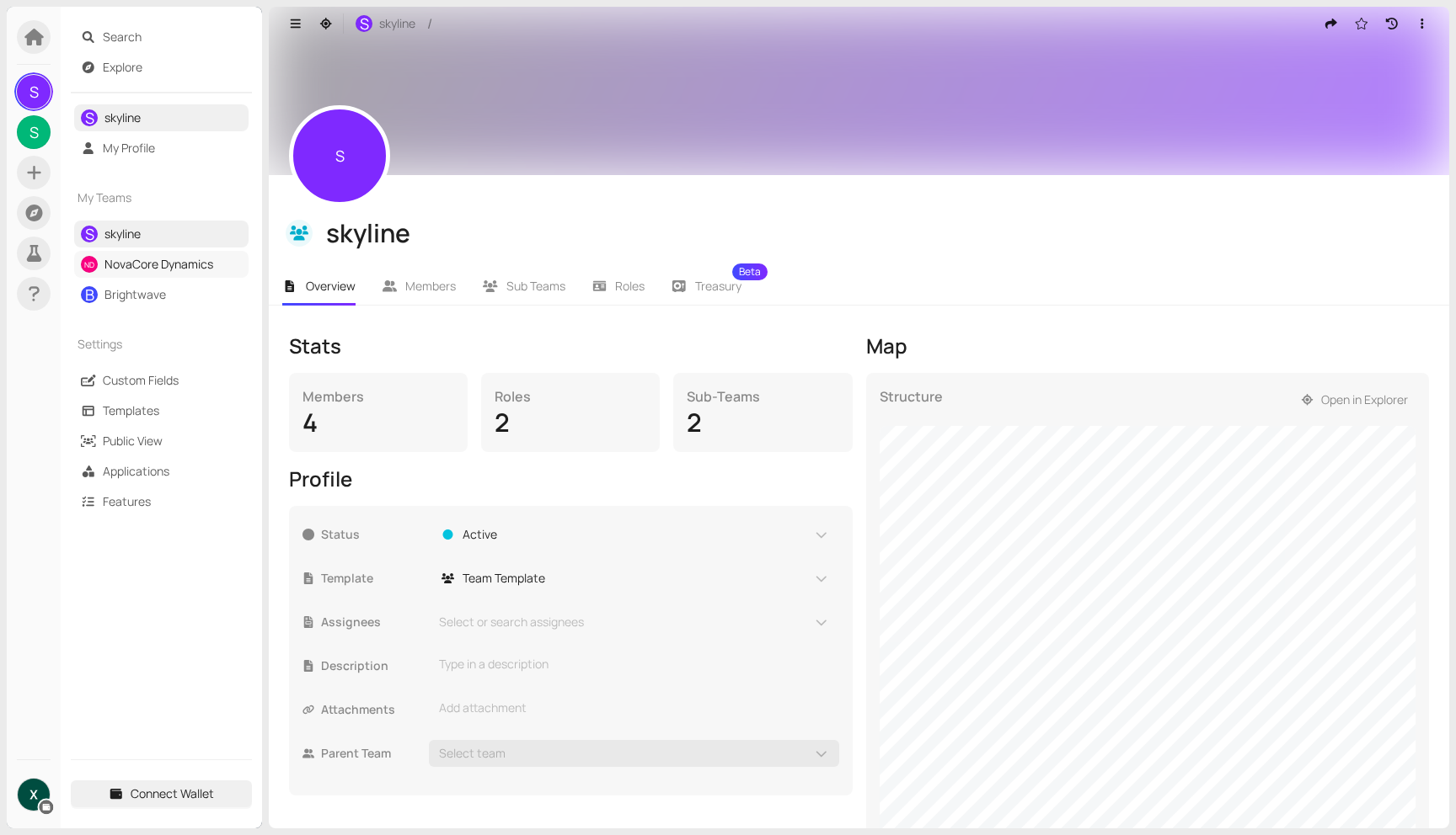
click at [133, 271] on link "NovaCore Dynamics" at bounding box center [159, 264] width 109 height 16
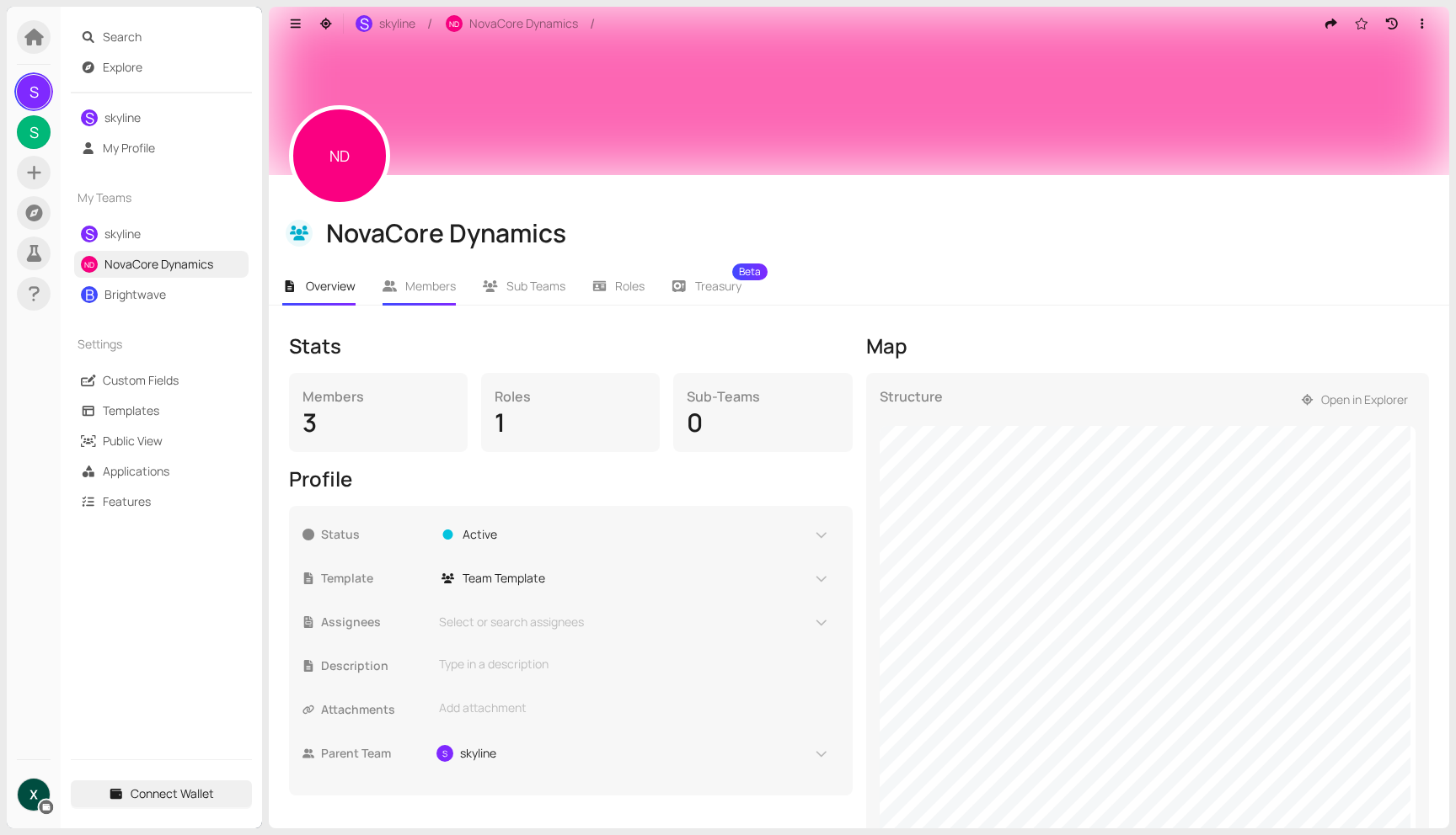
click at [408, 293] on span "Members" at bounding box center [430, 286] width 51 height 16
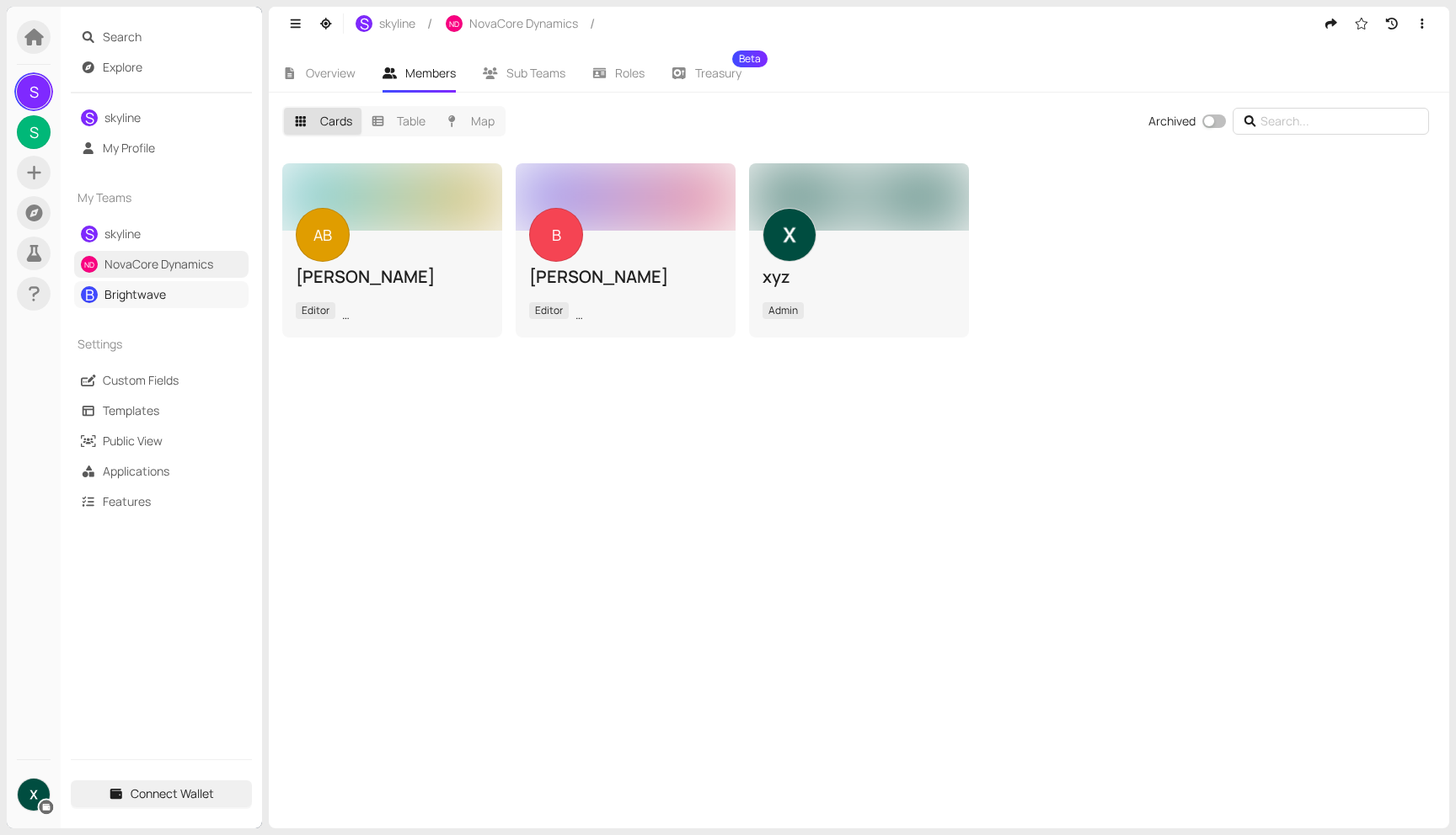
click at [148, 287] on link "Brightwave" at bounding box center [136, 295] width 62 height 16
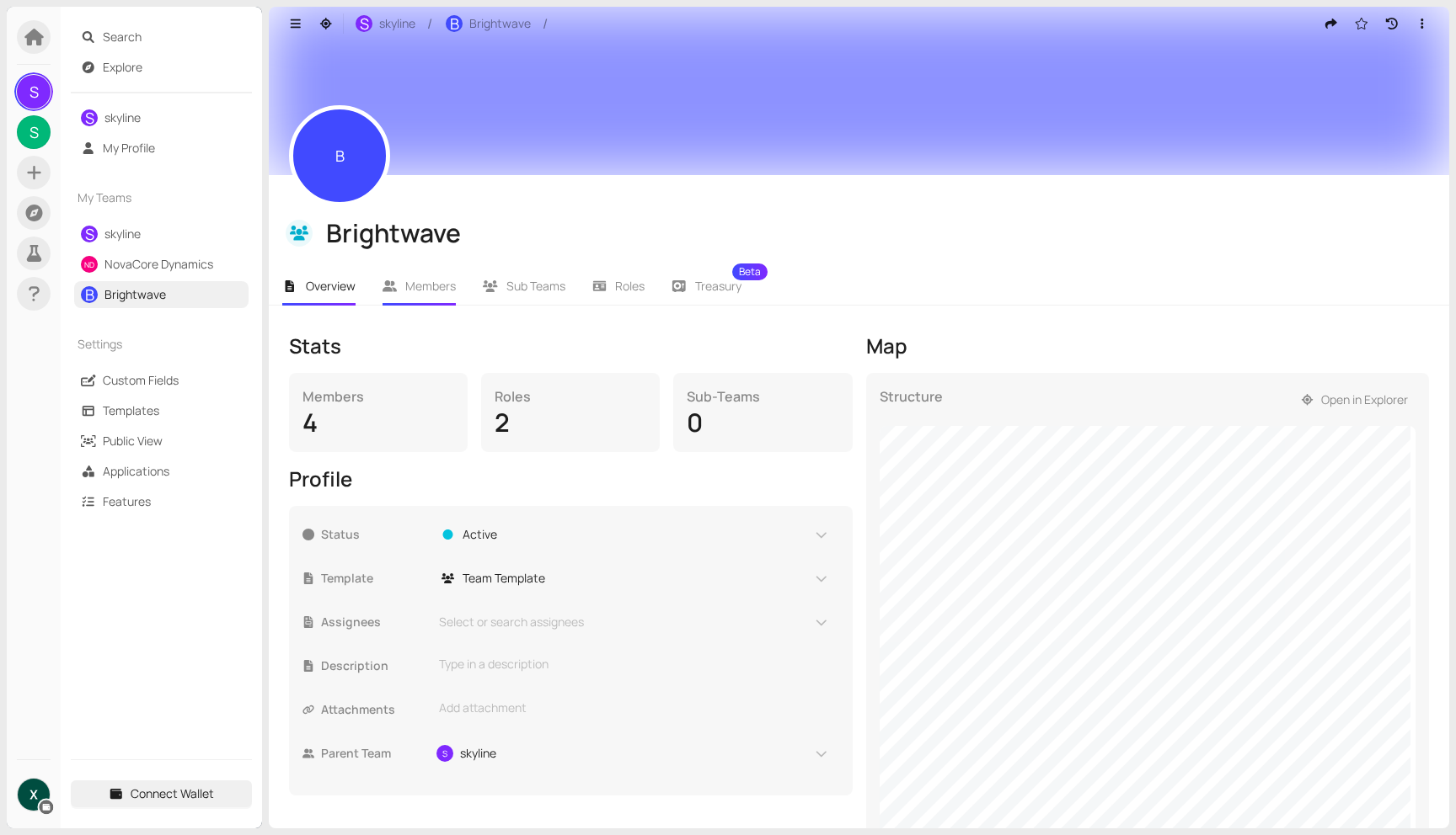
click at [447, 278] on span "Members" at bounding box center [430, 286] width 51 height 16
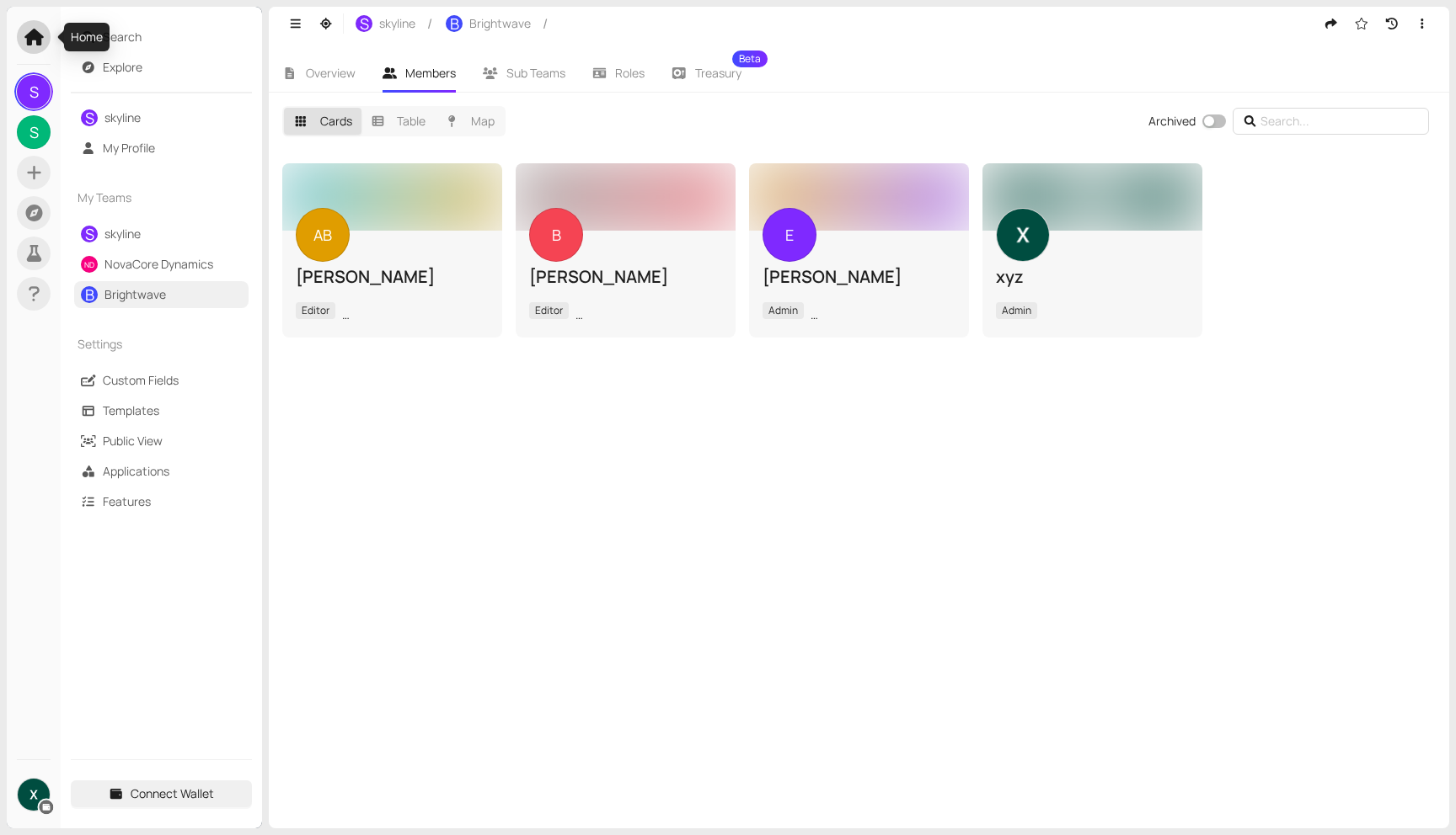
click at [34, 35] on icon at bounding box center [33, 37] width 19 height 17
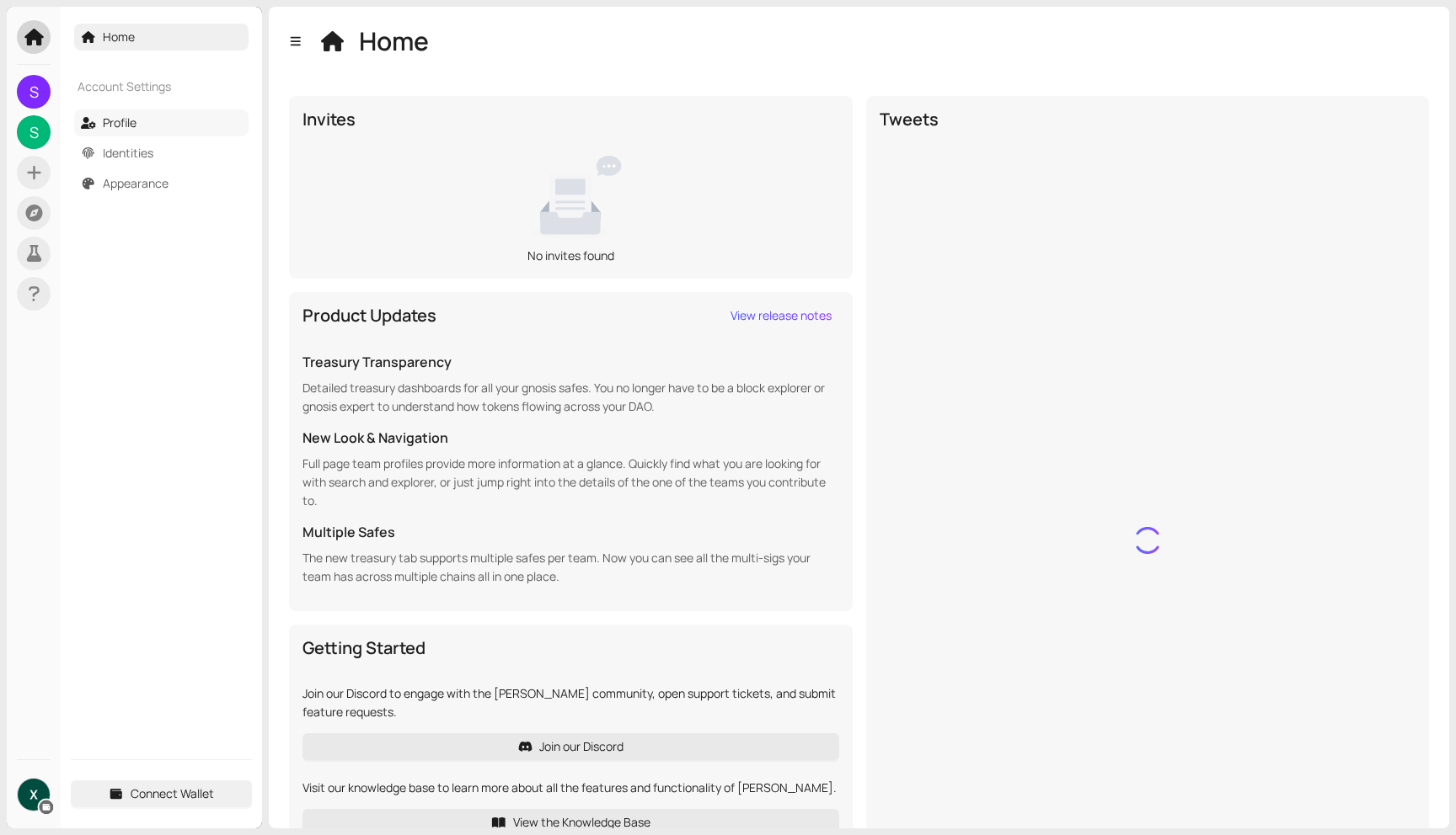
click at [131, 122] on link "Profile" at bounding box center [120, 123] width 34 height 16
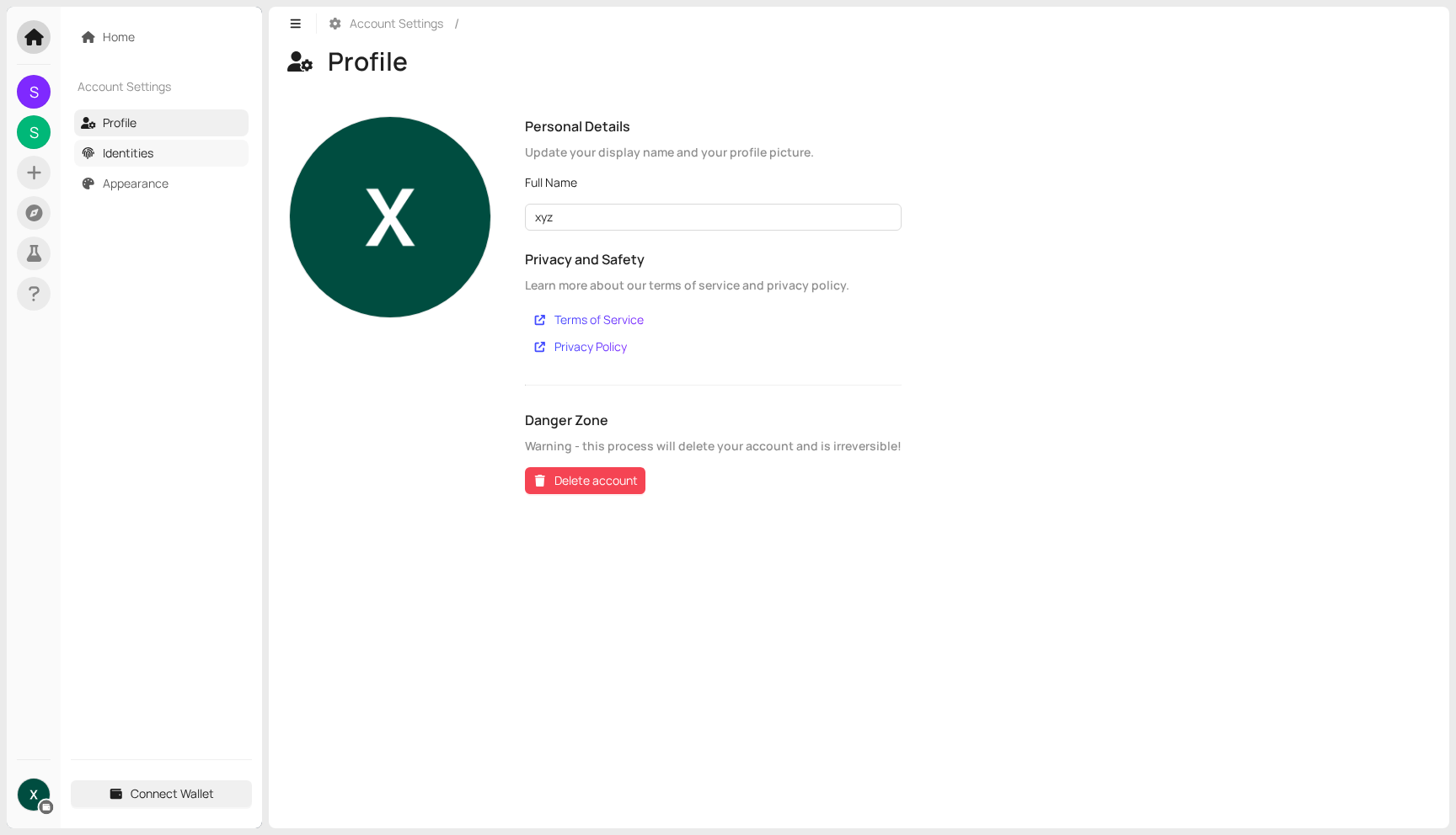
click at [131, 157] on link "Identities" at bounding box center [128, 153] width 51 height 16
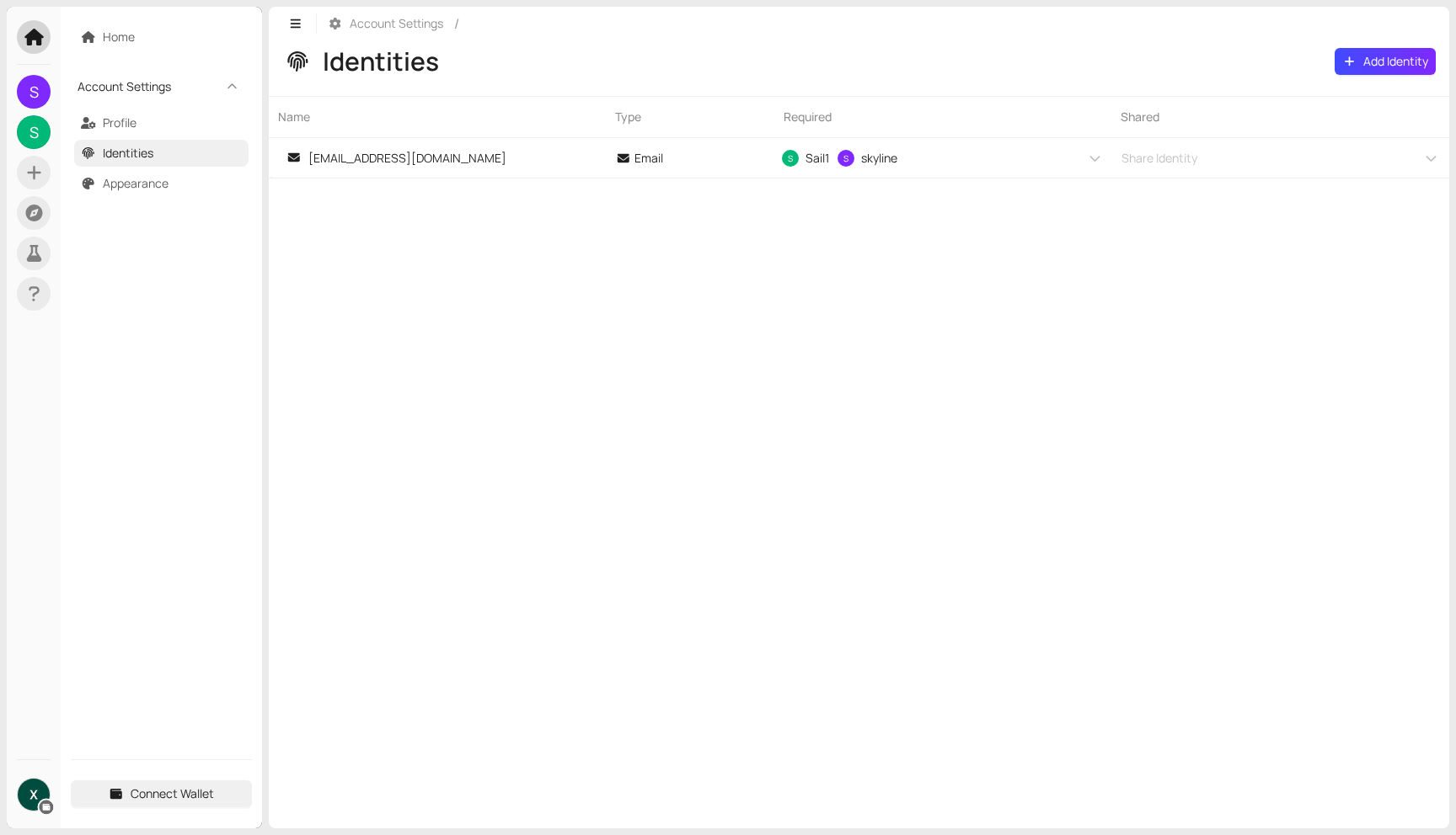
click at [123, 83] on span "Account Settings" at bounding box center [147, 87] width 138 height 19
click at [34, 134] on span "S" at bounding box center [34, 132] width 9 height 34
